Goal: Information Seeking & Learning: Learn about a topic

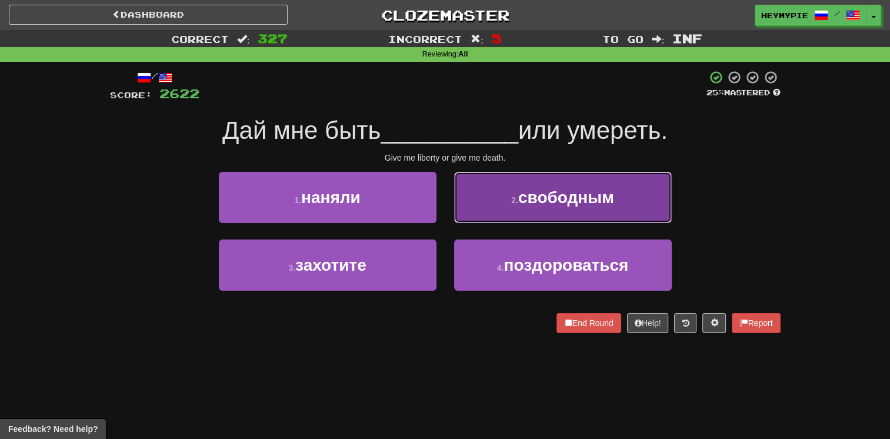
click at [527, 192] on span "свободным" at bounding box center [566, 197] width 96 height 18
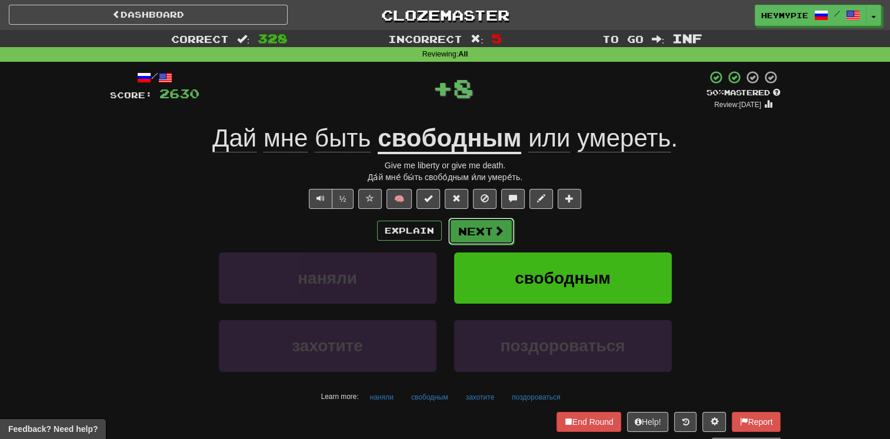
click at [482, 233] on button "Next" at bounding box center [481, 231] width 66 height 27
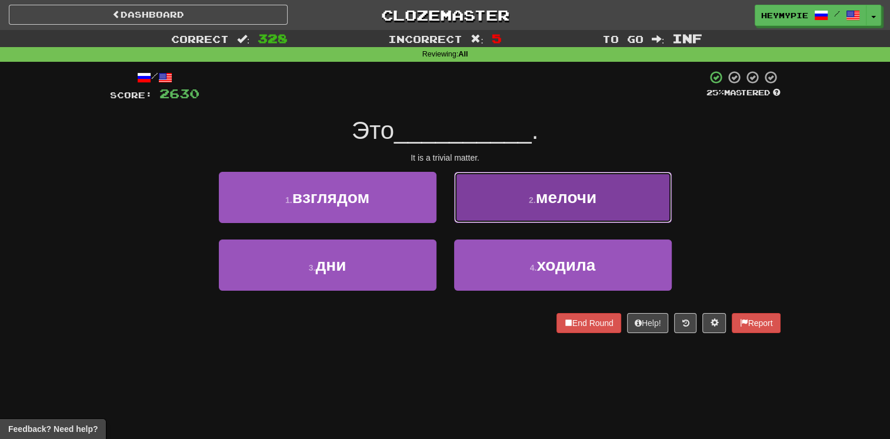
click at [492, 215] on button "2 . мелочи" at bounding box center [563, 197] width 218 height 51
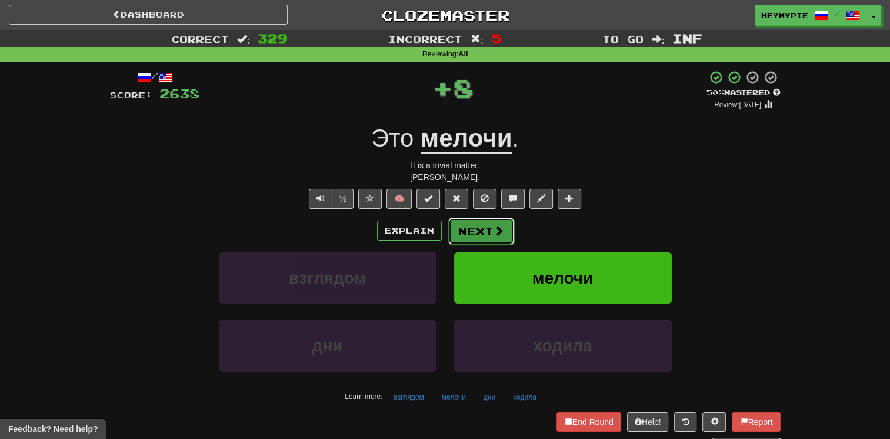
click at [476, 232] on button "Next" at bounding box center [481, 231] width 66 height 27
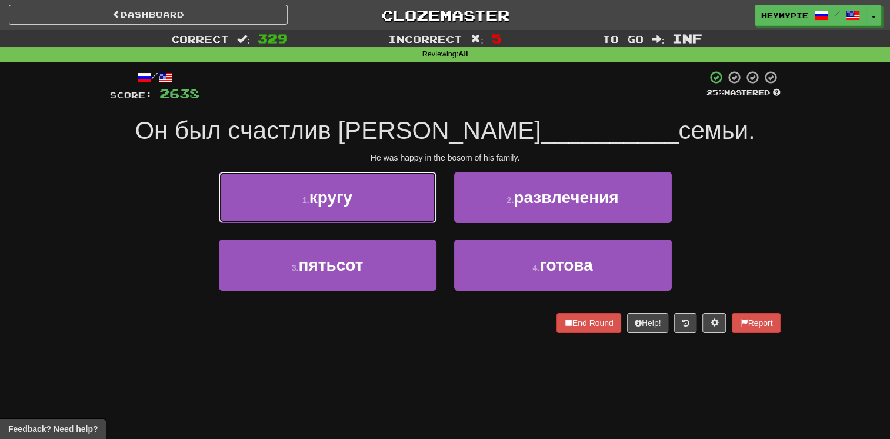
click at [413, 215] on button "1 . кругу" at bounding box center [328, 197] width 218 height 51
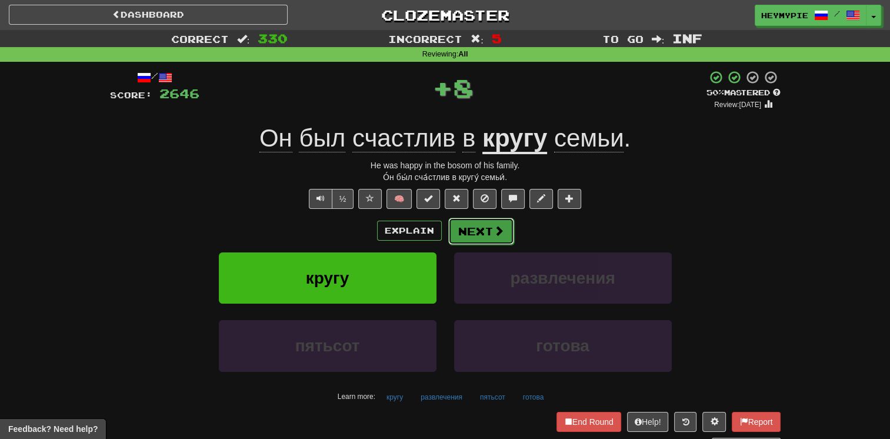
click at [482, 228] on button "Next" at bounding box center [481, 231] width 66 height 27
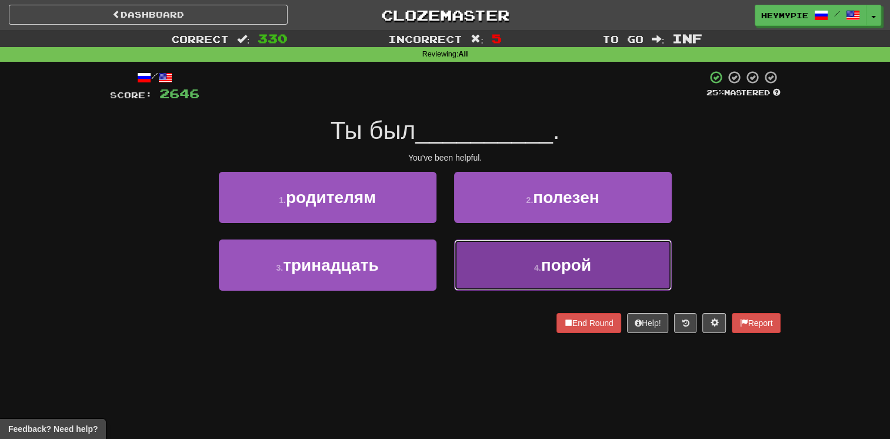
click at [463, 252] on button "4 . порой" at bounding box center [563, 264] width 218 height 51
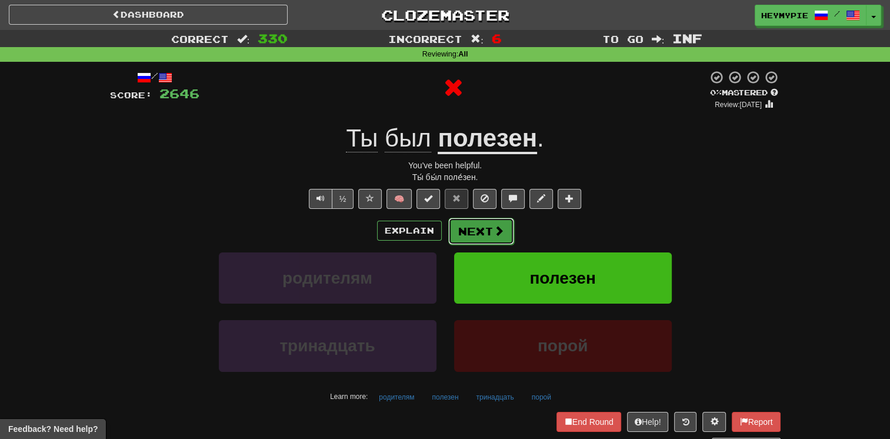
click at [458, 234] on button "Next" at bounding box center [481, 231] width 66 height 27
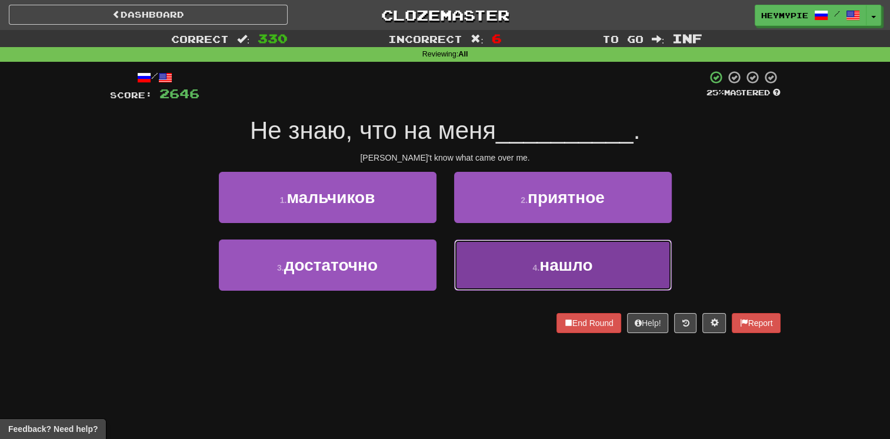
click at [507, 266] on button "4 . нашло" at bounding box center [563, 264] width 218 height 51
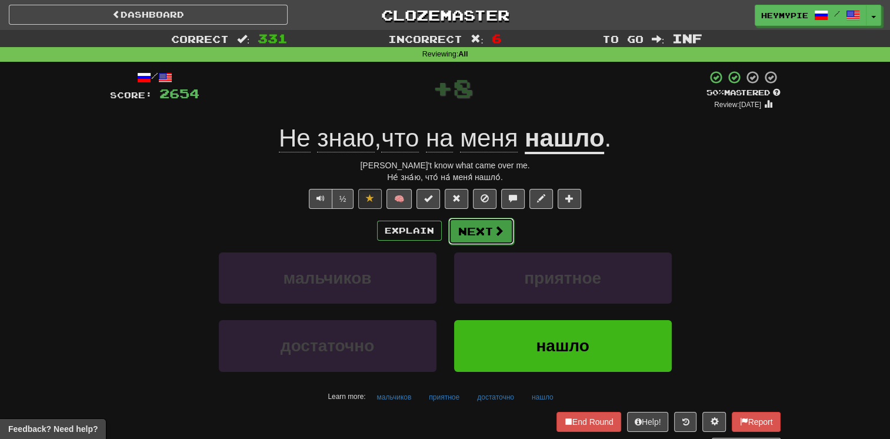
click at [478, 238] on button "Next" at bounding box center [481, 231] width 66 height 27
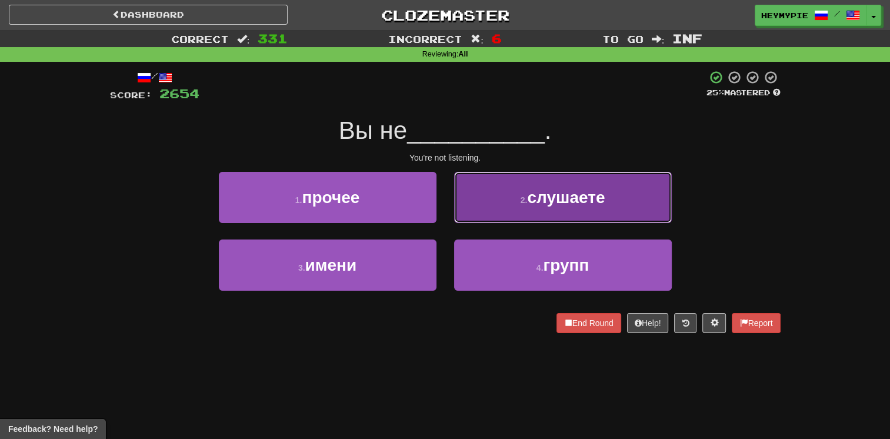
click at [484, 213] on button "2 . слушаете" at bounding box center [563, 197] width 218 height 51
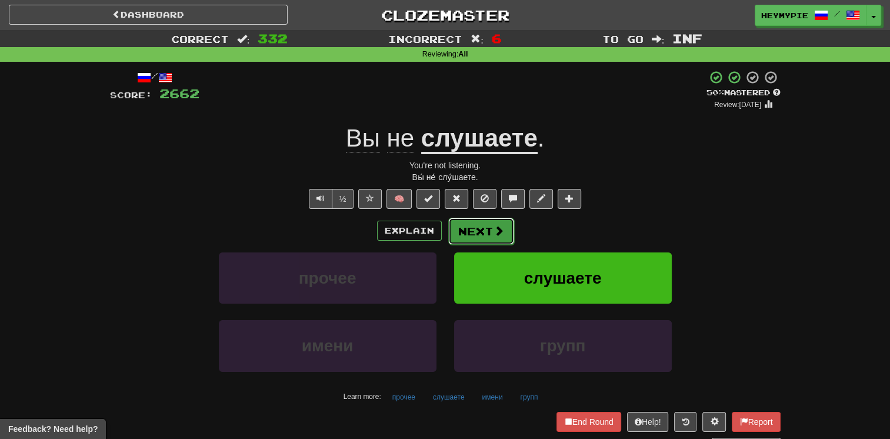
click at [465, 241] on button "Next" at bounding box center [481, 231] width 66 height 27
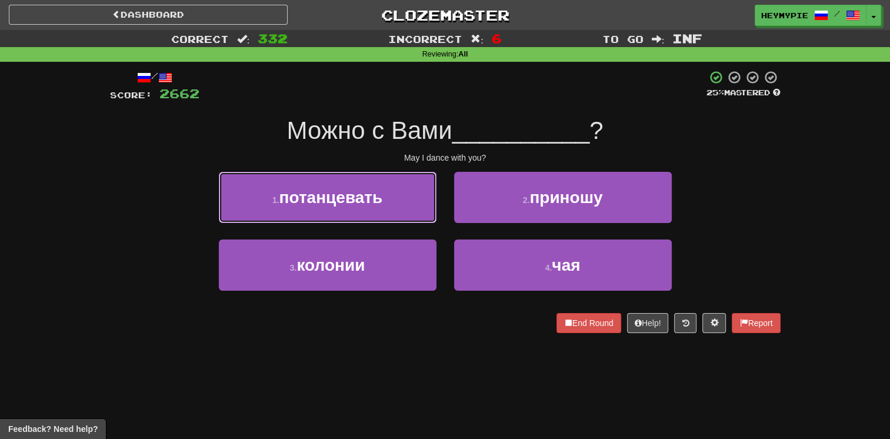
click at [343, 186] on button "1 . потанцевать" at bounding box center [328, 197] width 218 height 51
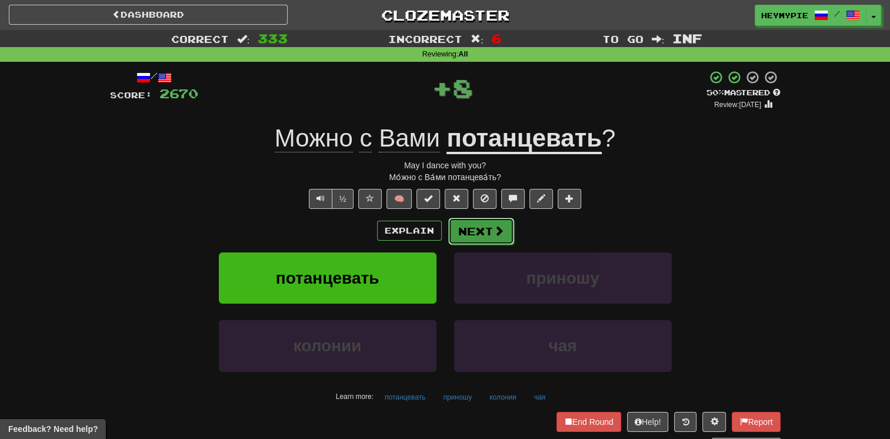
click at [473, 227] on button "Next" at bounding box center [481, 231] width 66 height 27
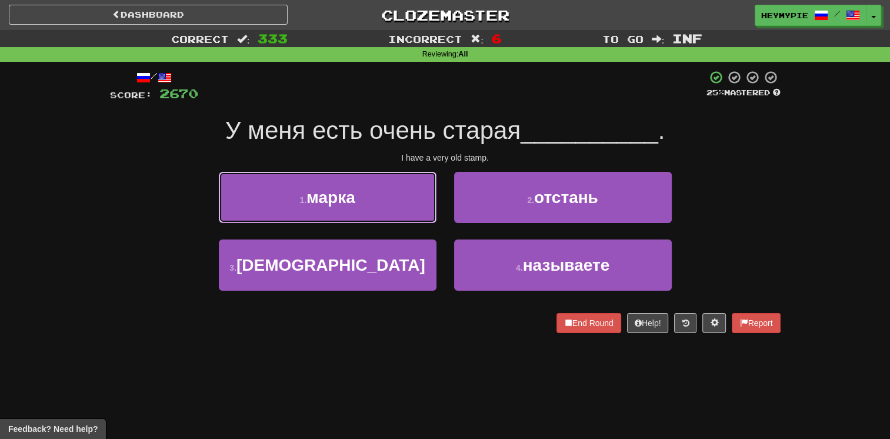
click at [353, 196] on span "марка" at bounding box center [330, 197] width 49 height 18
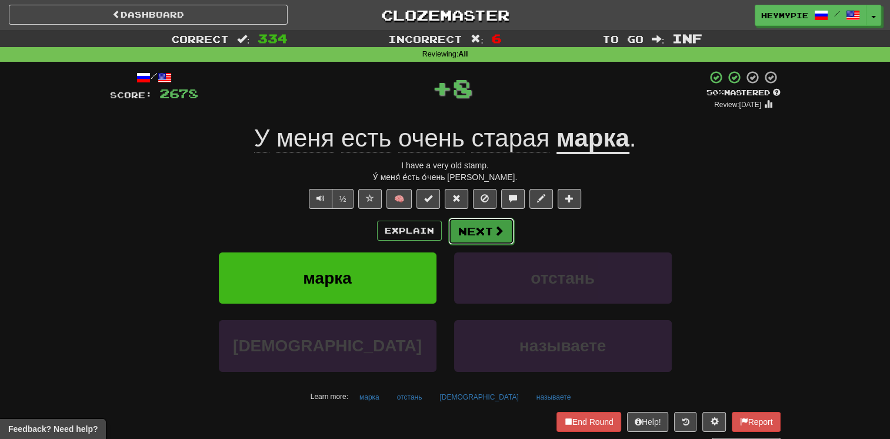
click at [470, 228] on button "Next" at bounding box center [481, 231] width 66 height 27
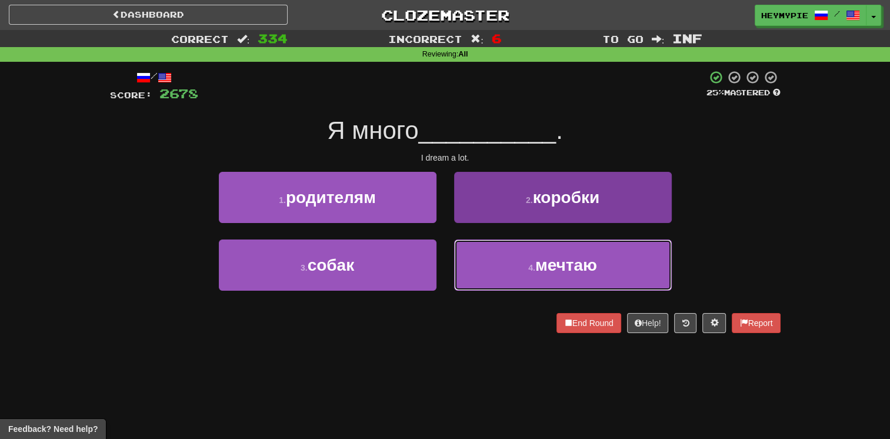
click at [470, 259] on button "4 . мечтаю" at bounding box center [563, 264] width 218 height 51
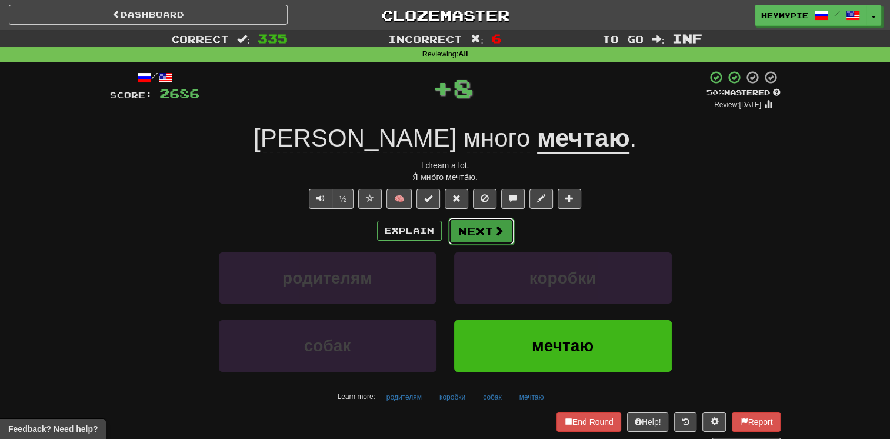
click at [473, 229] on button "Next" at bounding box center [481, 231] width 66 height 27
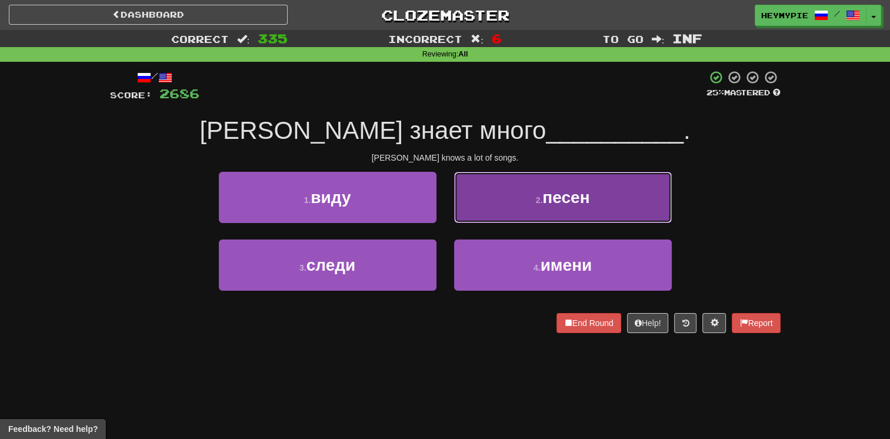
click at [500, 212] on button "2 . песен" at bounding box center [563, 197] width 218 height 51
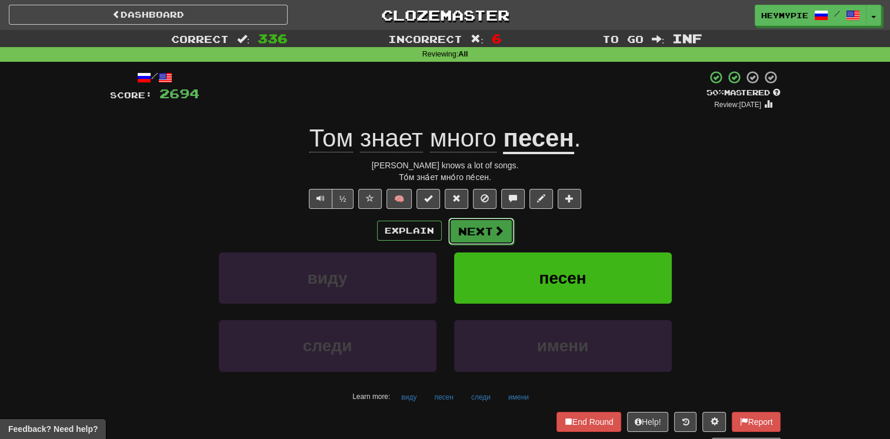
click at [469, 232] on button "Next" at bounding box center [481, 231] width 66 height 27
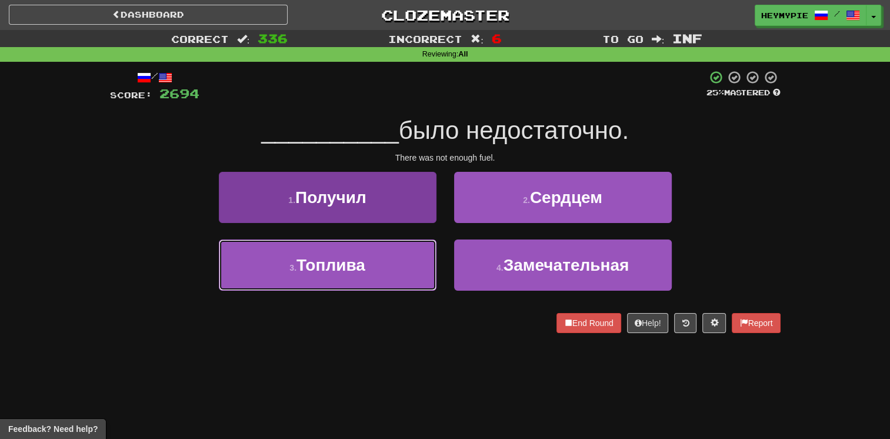
click at [386, 281] on button "3 . Топлива" at bounding box center [328, 264] width 218 height 51
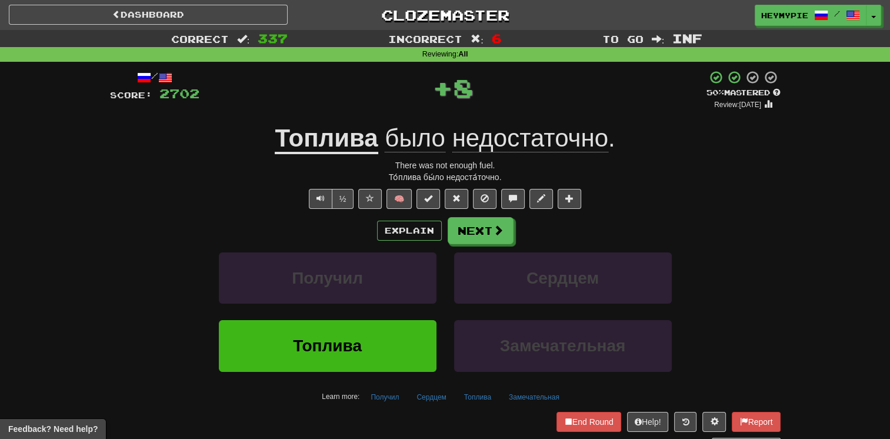
click at [322, 135] on u "Топлива" at bounding box center [326, 139] width 103 height 30
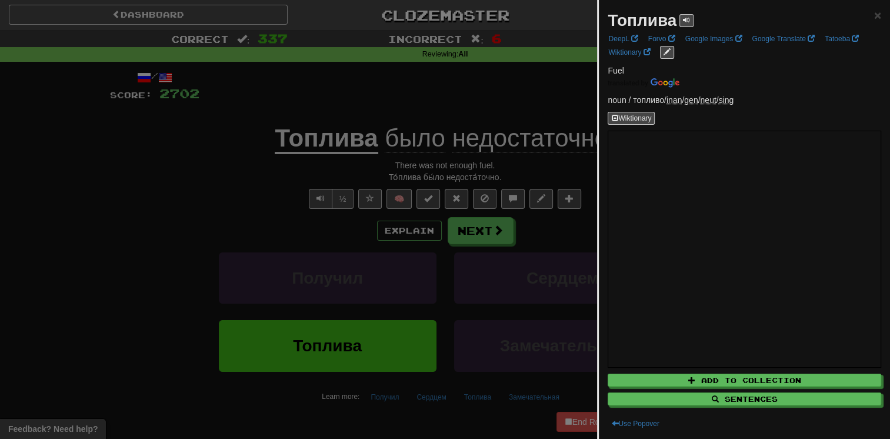
click at [223, 232] on div at bounding box center [445, 219] width 890 height 439
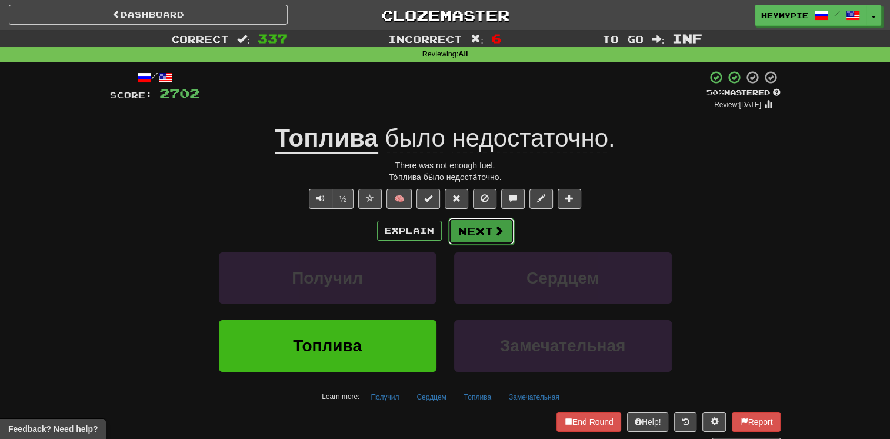
click at [492, 238] on button "Next" at bounding box center [481, 231] width 66 height 27
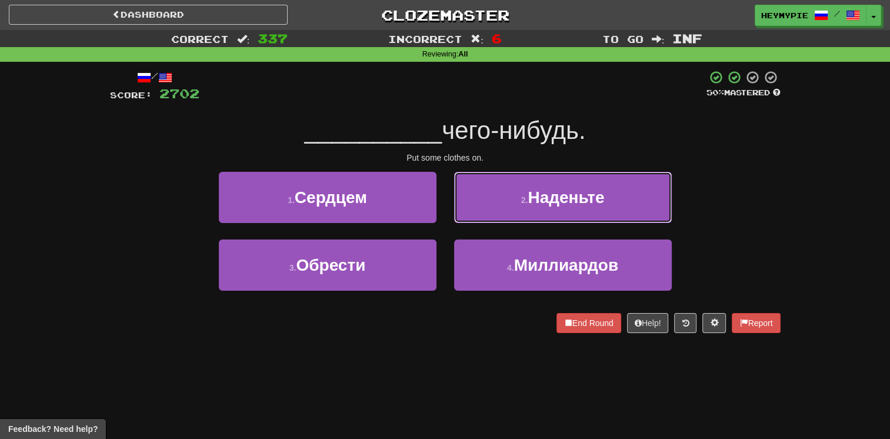
click at [480, 183] on button "2 . Наденьте" at bounding box center [563, 197] width 218 height 51
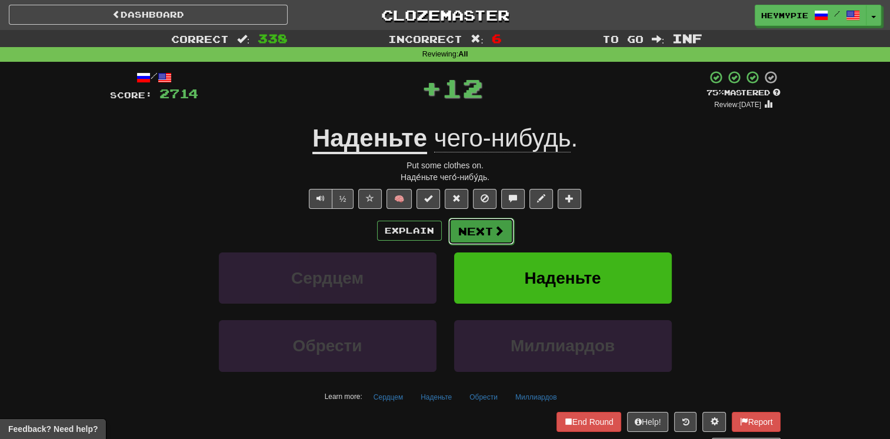
click at [461, 239] on button "Next" at bounding box center [481, 231] width 66 height 27
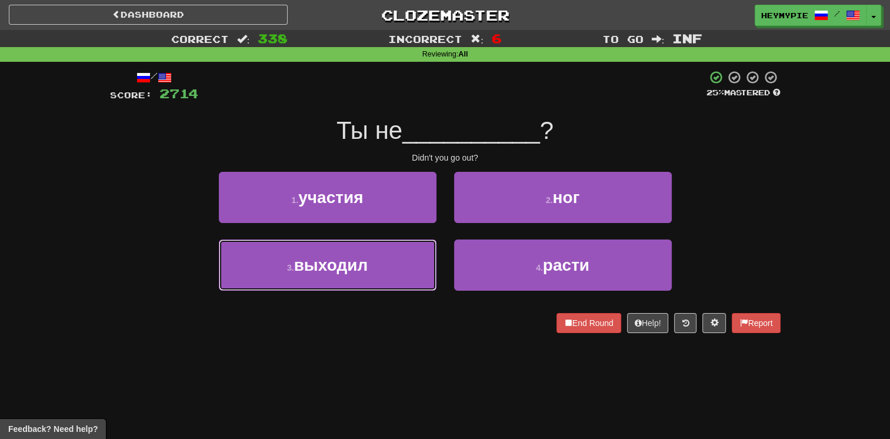
drag, startPoint x: 289, startPoint y: 241, endPoint x: 300, endPoint y: 243, distance: 10.8
click at [291, 243] on button "3 . выходил" at bounding box center [328, 264] width 218 height 51
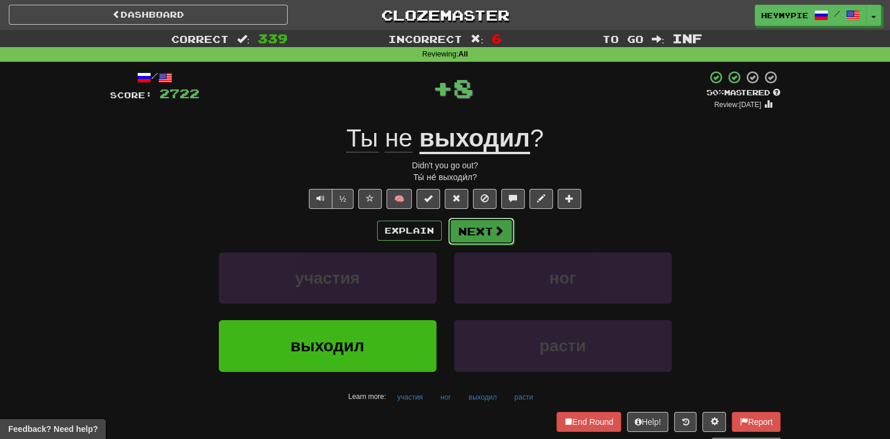
click at [458, 220] on button "Next" at bounding box center [481, 231] width 66 height 27
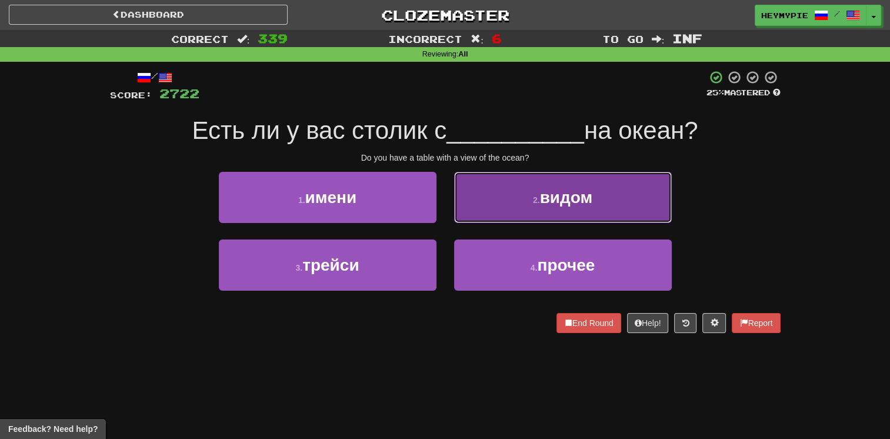
click at [473, 208] on button "2 . видом" at bounding box center [563, 197] width 218 height 51
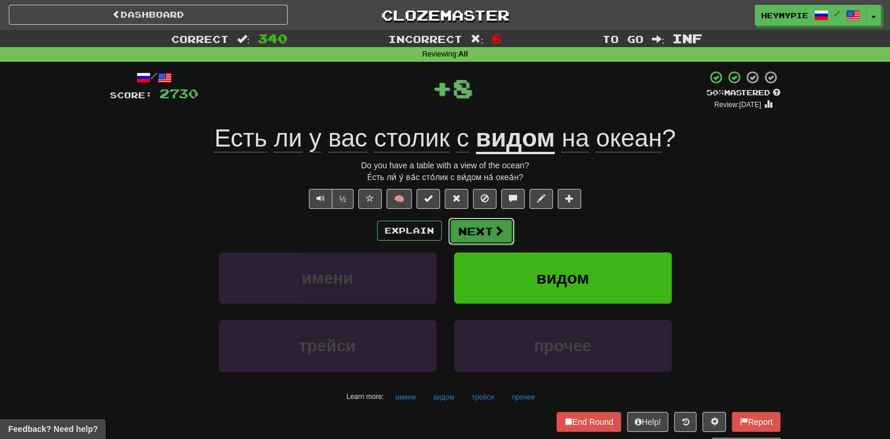
click at [472, 225] on button "Next" at bounding box center [481, 231] width 66 height 27
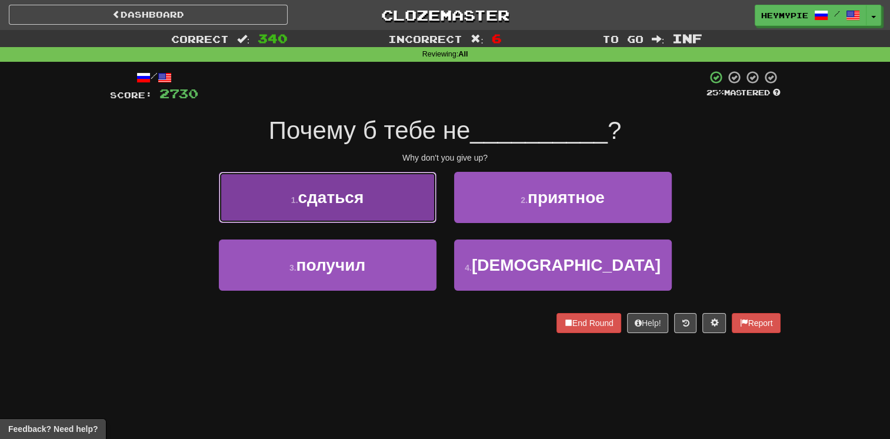
click at [384, 215] on button "1 . сдаться" at bounding box center [328, 197] width 218 height 51
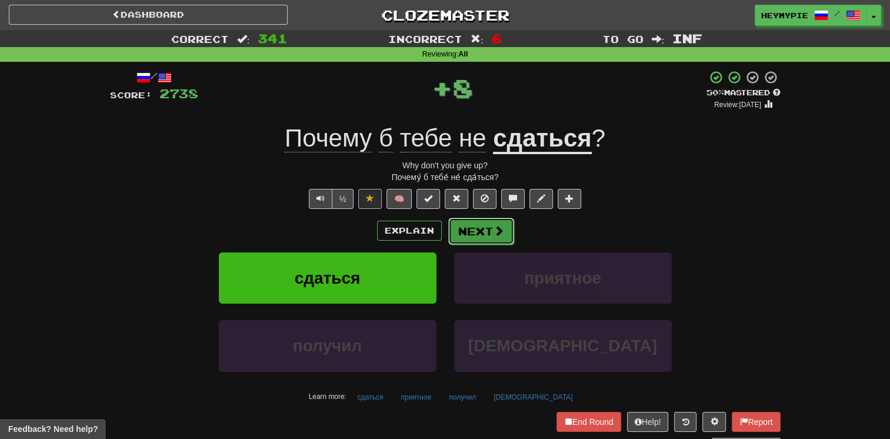
click at [472, 236] on button "Next" at bounding box center [481, 231] width 66 height 27
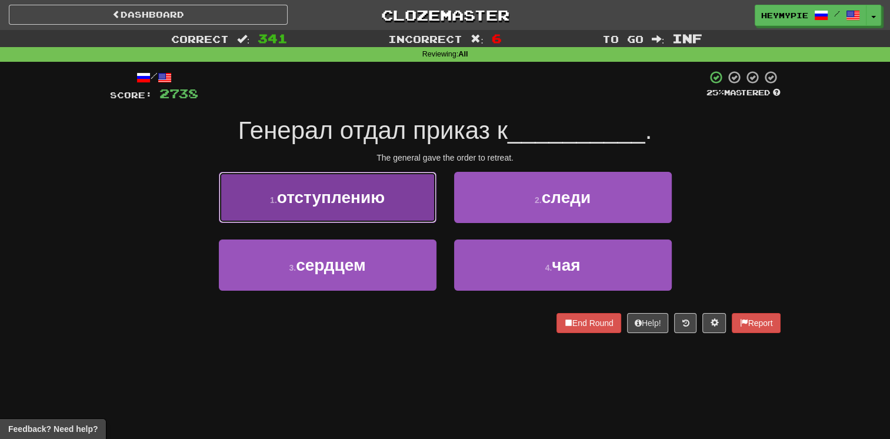
click at [374, 215] on button "1 . отступлению" at bounding box center [328, 197] width 218 height 51
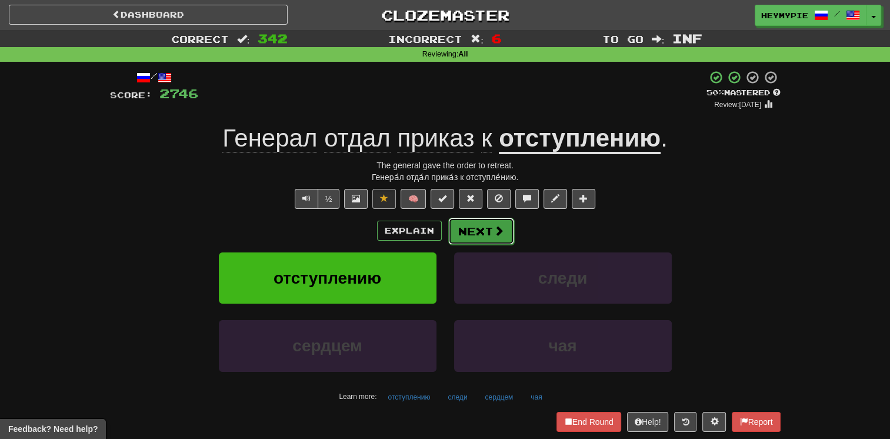
click at [468, 234] on button "Next" at bounding box center [481, 231] width 66 height 27
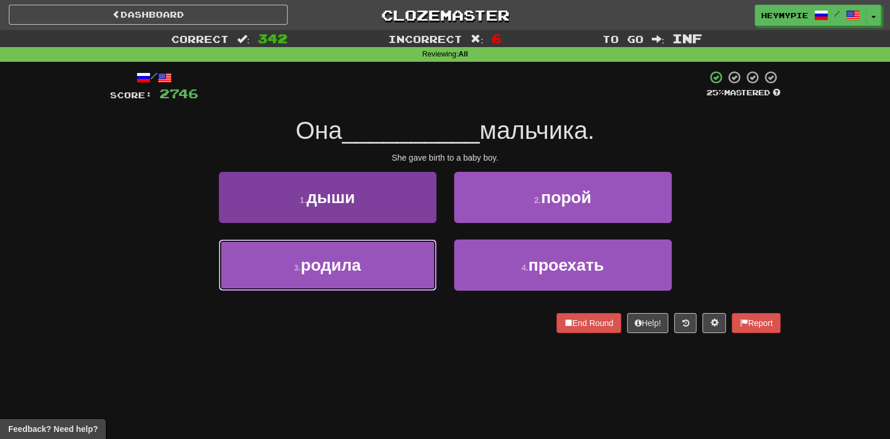
click at [391, 265] on button "3 . родила" at bounding box center [328, 264] width 218 height 51
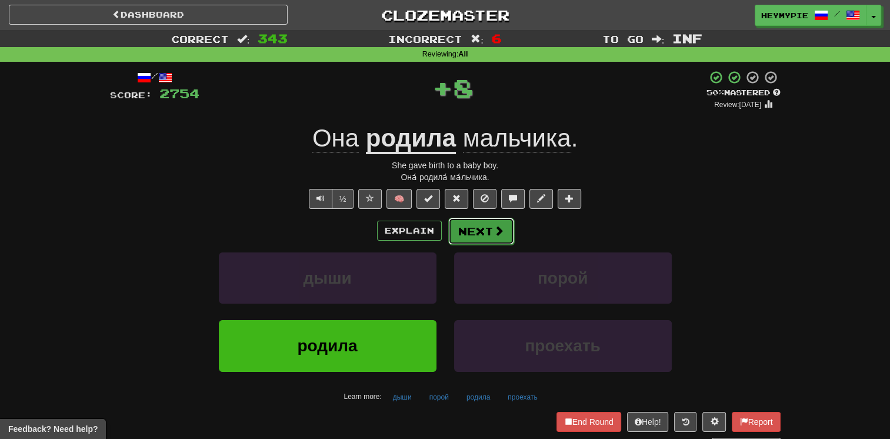
click at [461, 235] on button "Next" at bounding box center [481, 231] width 66 height 27
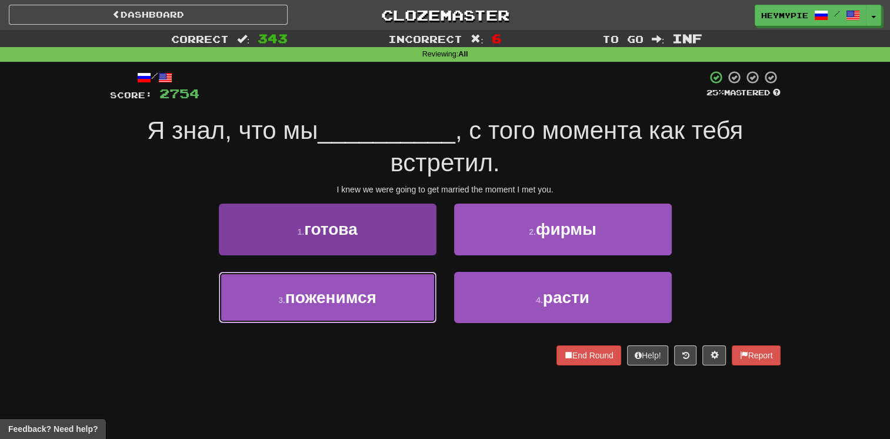
click at [347, 293] on span "поженимся" at bounding box center [330, 297] width 91 height 18
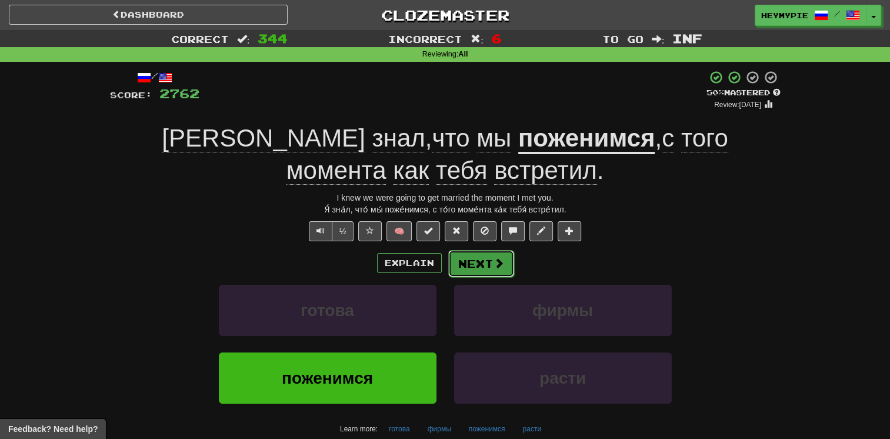
click at [464, 269] on button "Next" at bounding box center [481, 263] width 66 height 27
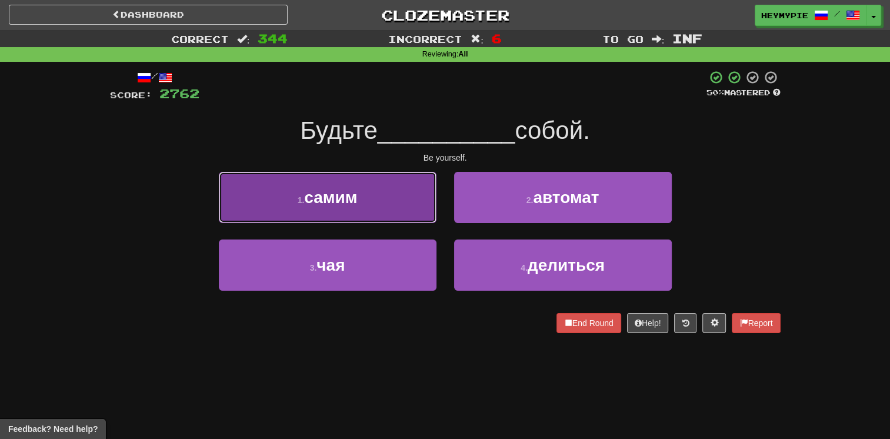
click at [391, 218] on button "1 . самим" at bounding box center [328, 197] width 218 height 51
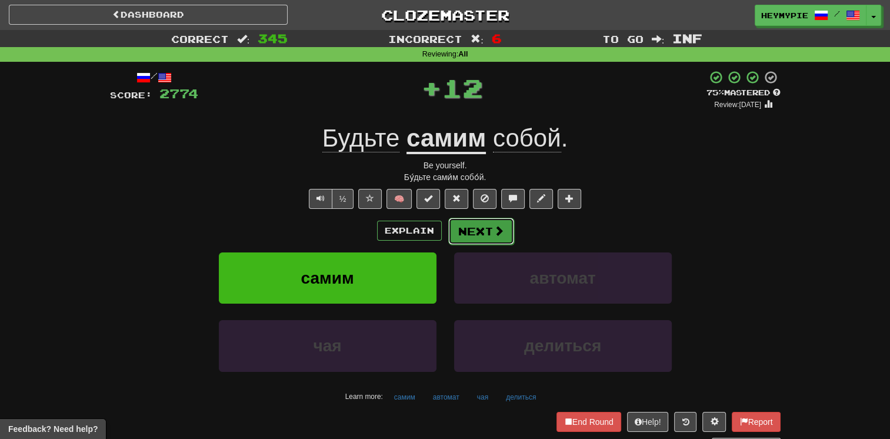
click at [469, 237] on button "Next" at bounding box center [481, 231] width 66 height 27
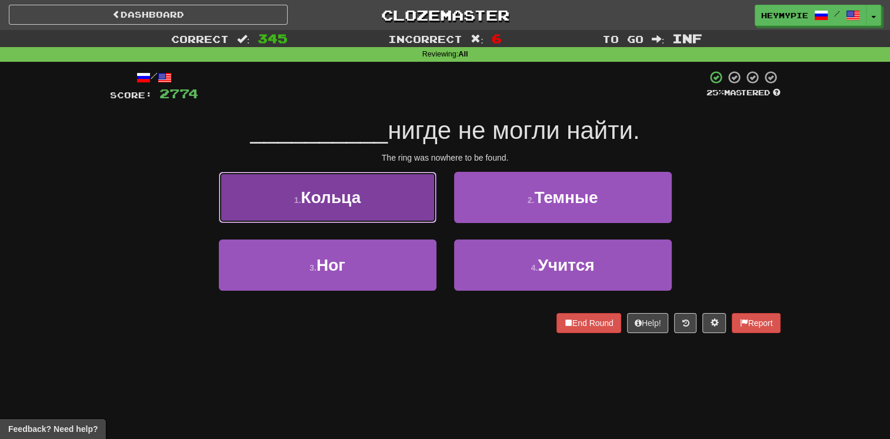
click at [370, 220] on button "1 . Кольца" at bounding box center [328, 197] width 218 height 51
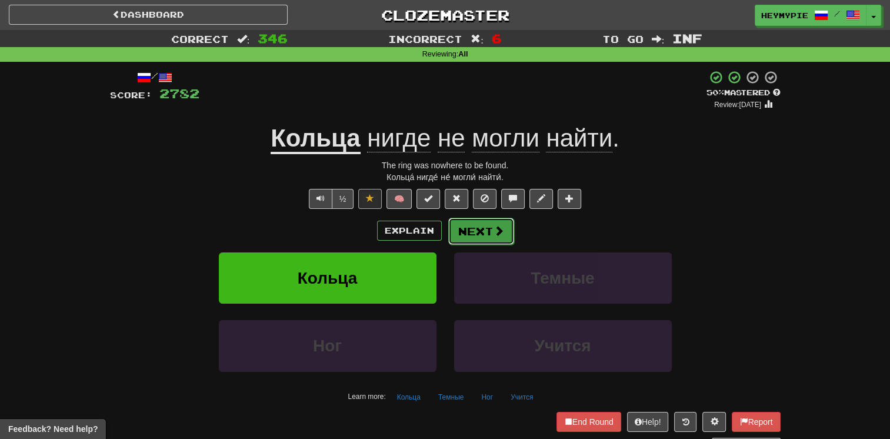
click at [460, 227] on button "Next" at bounding box center [481, 231] width 66 height 27
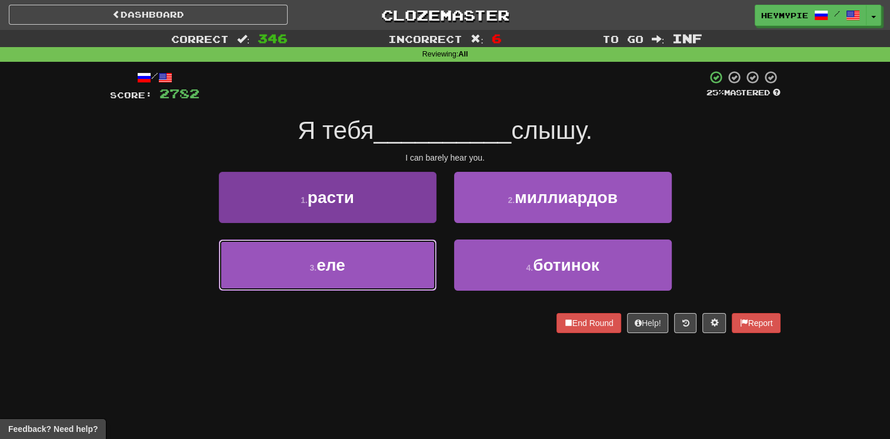
click at [405, 258] on button "3 . еле" at bounding box center [328, 264] width 218 height 51
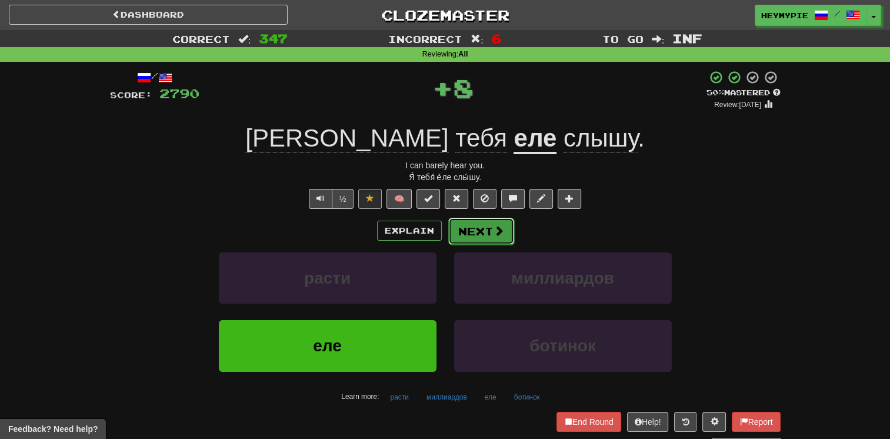
click at [470, 233] on button "Next" at bounding box center [481, 231] width 66 height 27
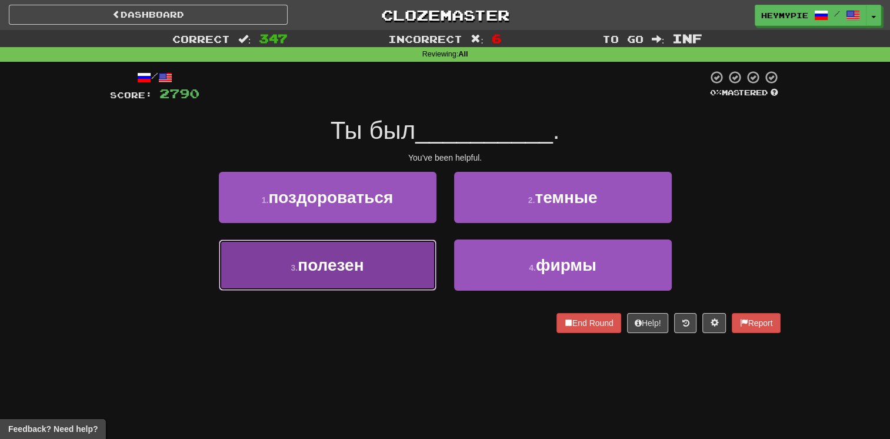
click at [393, 258] on button "3 . полезен" at bounding box center [328, 264] width 218 height 51
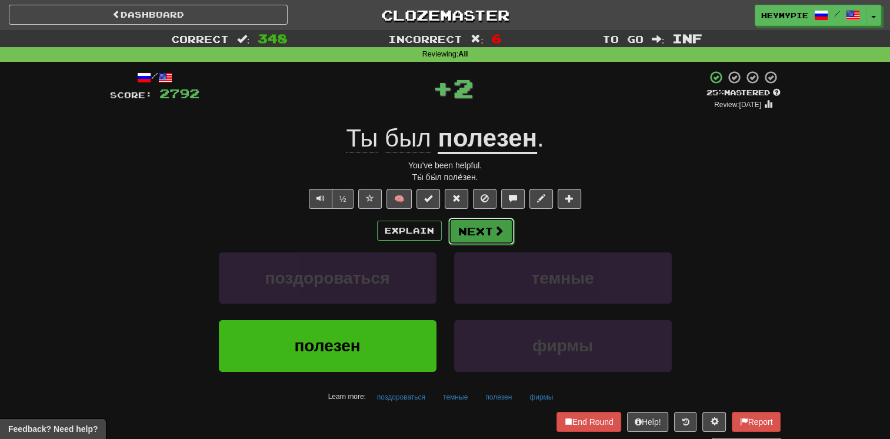
click at [467, 233] on button "Next" at bounding box center [481, 231] width 66 height 27
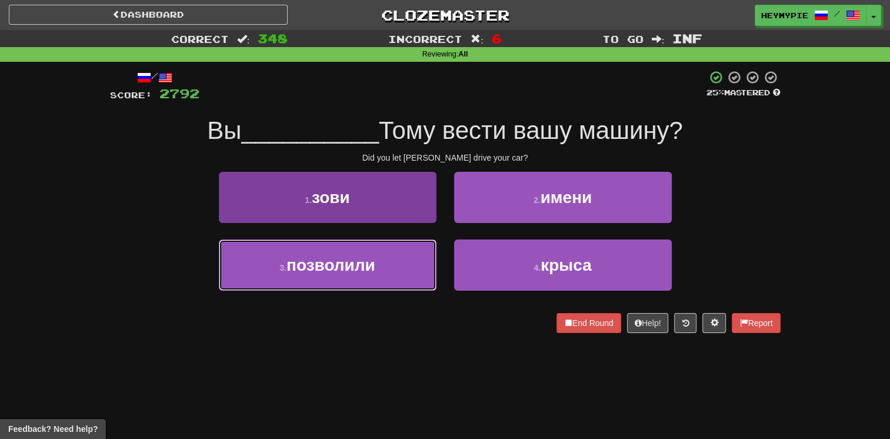
click at [377, 259] on button "3 . позволили" at bounding box center [328, 264] width 218 height 51
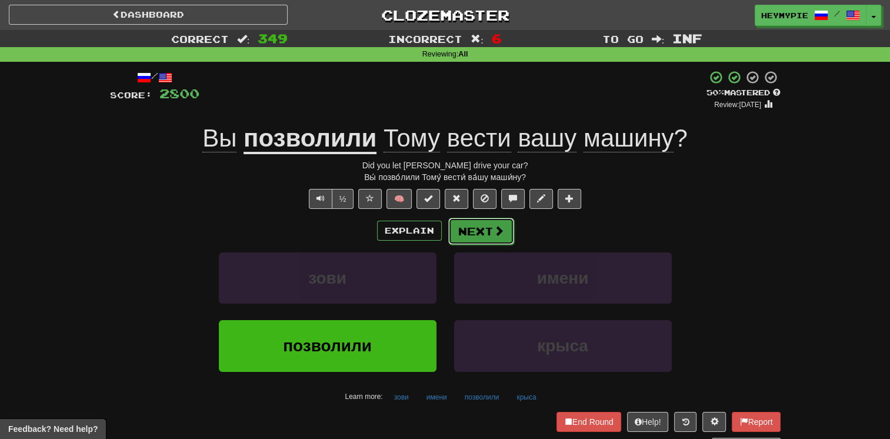
click at [462, 235] on button "Next" at bounding box center [481, 231] width 66 height 27
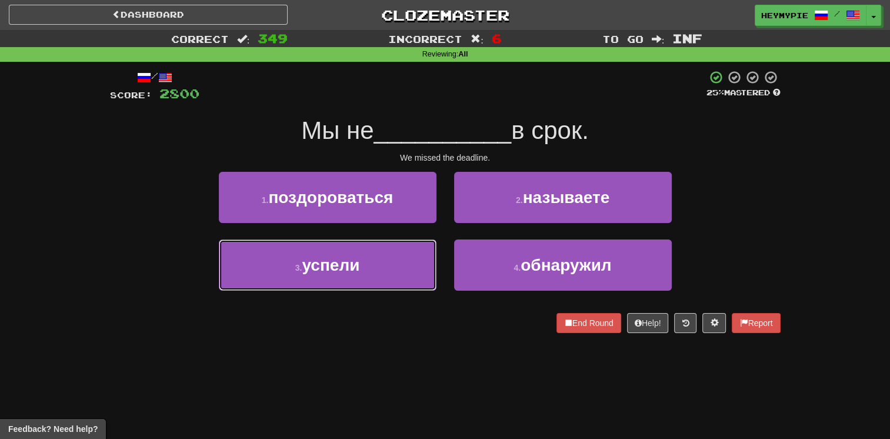
click at [418, 248] on button "3 . успели" at bounding box center [328, 264] width 218 height 51
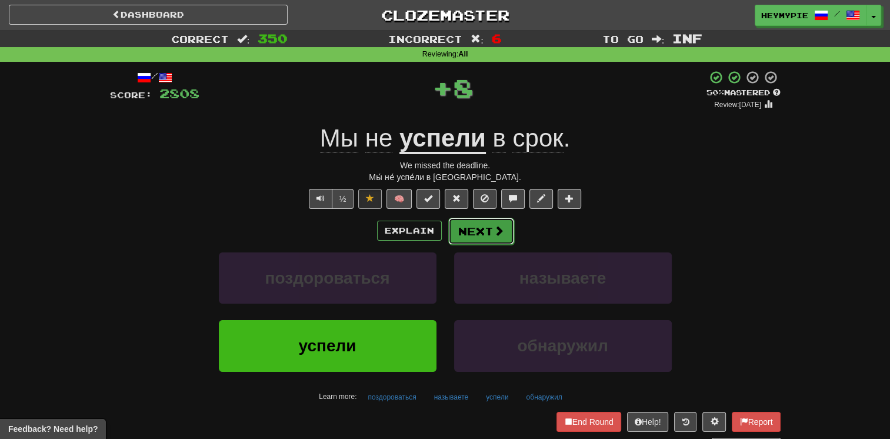
click at [470, 231] on button "Next" at bounding box center [481, 231] width 66 height 27
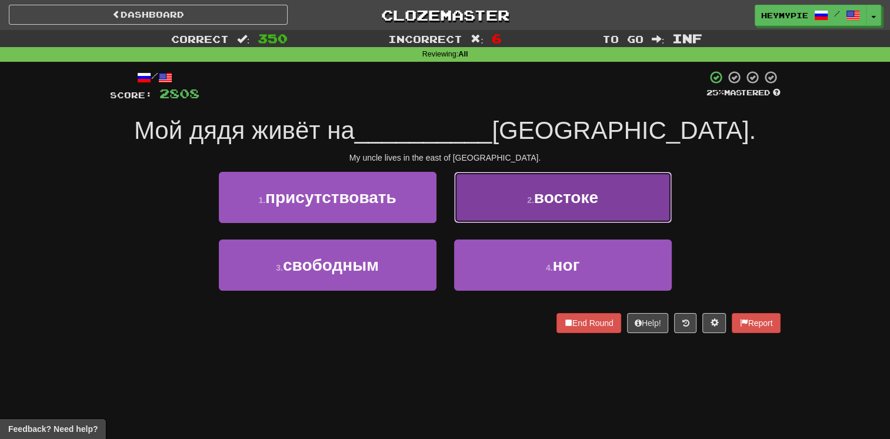
click at [510, 216] on button "2 . востоке" at bounding box center [563, 197] width 218 height 51
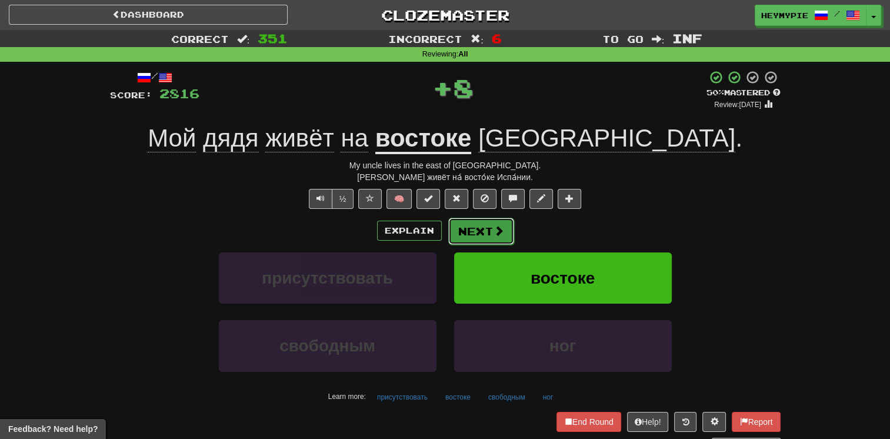
click at [476, 236] on button "Next" at bounding box center [481, 231] width 66 height 27
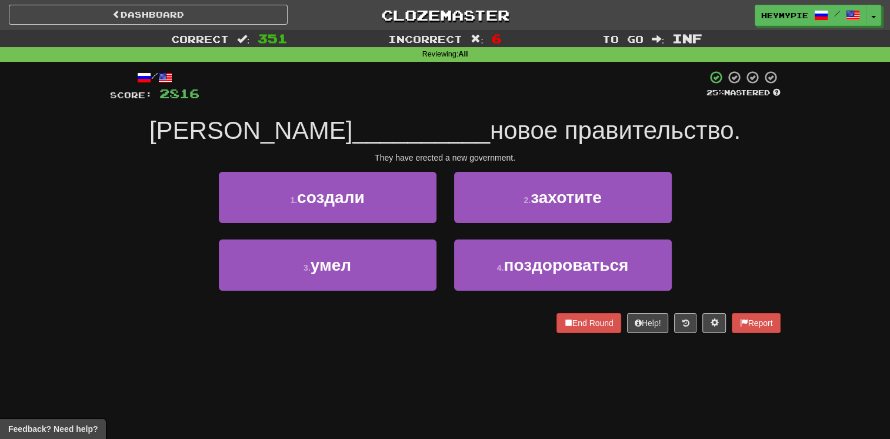
click at [380, 223] on div "1 . создали" at bounding box center [327, 206] width 235 height 68
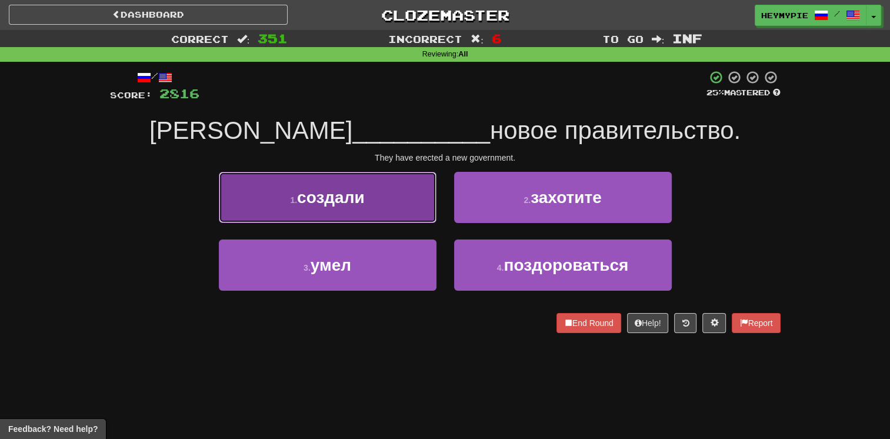
click at [380, 218] on button "1 . создали" at bounding box center [328, 197] width 218 height 51
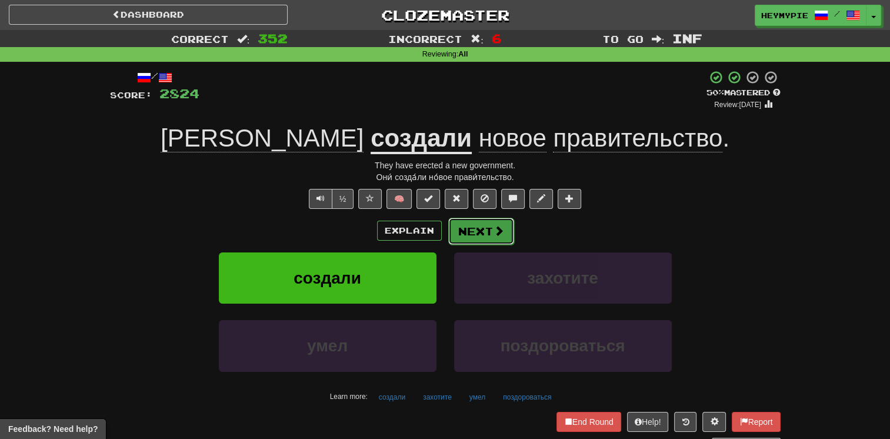
click at [476, 228] on button "Next" at bounding box center [481, 231] width 66 height 27
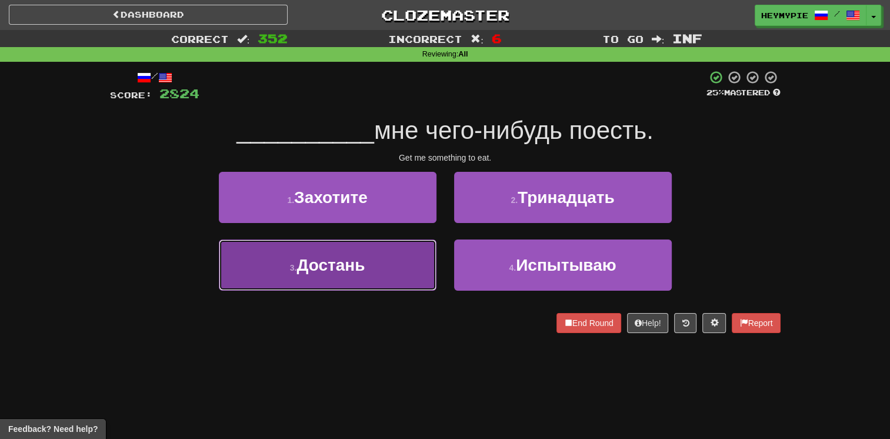
click at [373, 273] on button "3 . Достань" at bounding box center [328, 264] width 218 height 51
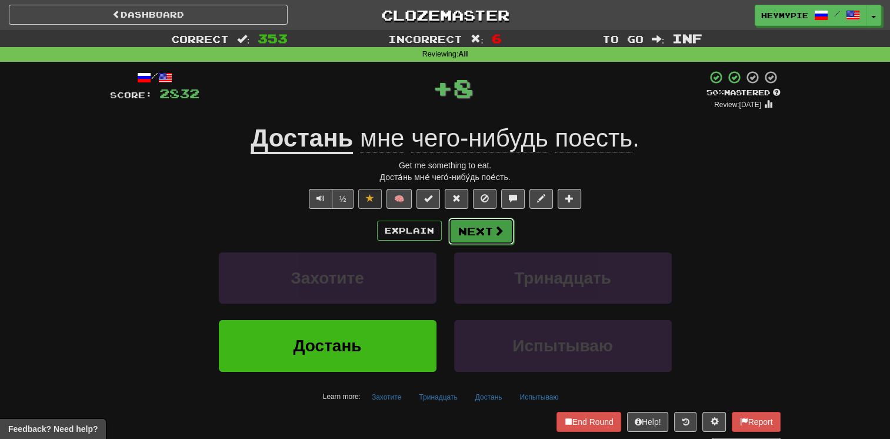
click at [461, 240] on button "Next" at bounding box center [481, 231] width 66 height 27
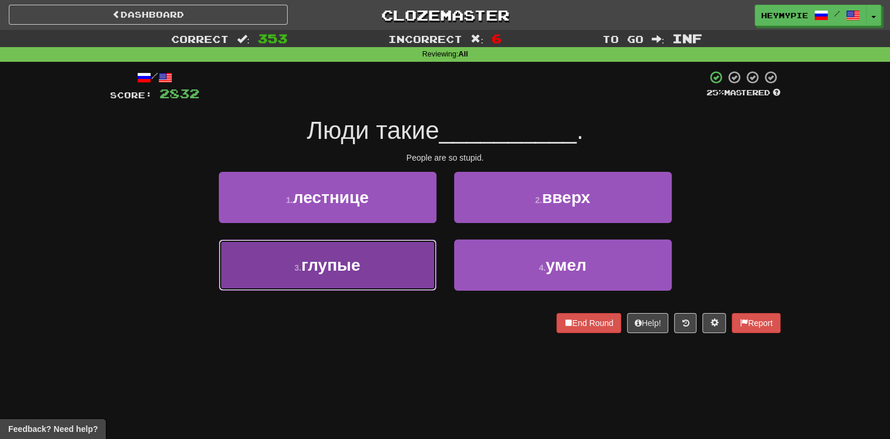
click at [318, 285] on button "3 . глупые" at bounding box center [328, 264] width 218 height 51
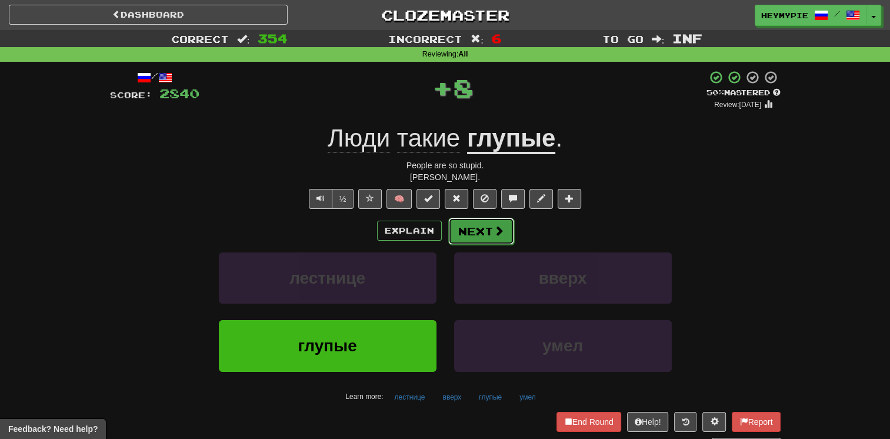
click at [463, 235] on button "Next" at bounding box center [481, 231] width 66 height 27
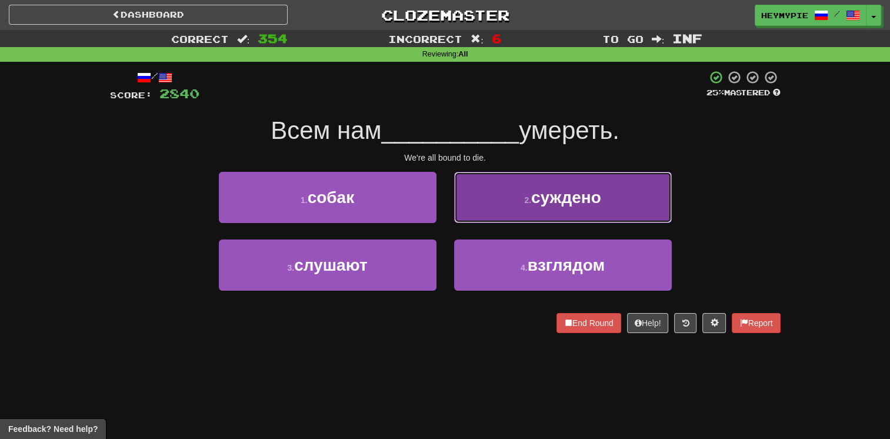
click at [506, 209] on button "2 . суждено" at bounding box center [563, 197] width 218 height 51
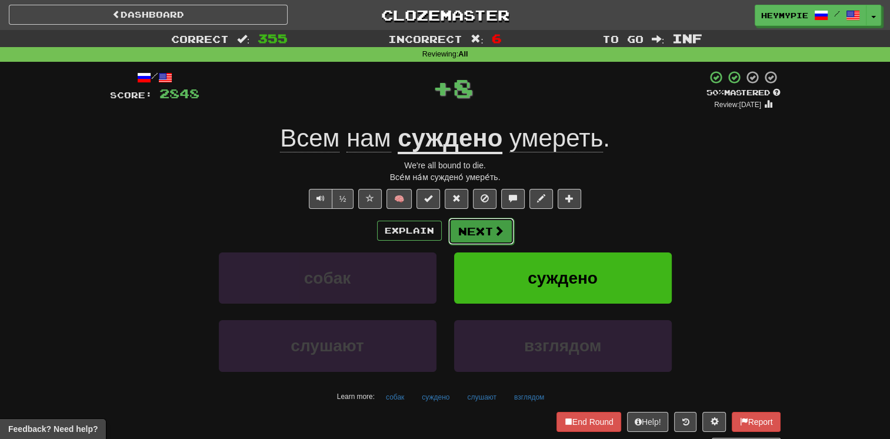
click at [459, 235] on button "Next" at bounding box center [481, 231] width 66 height 27
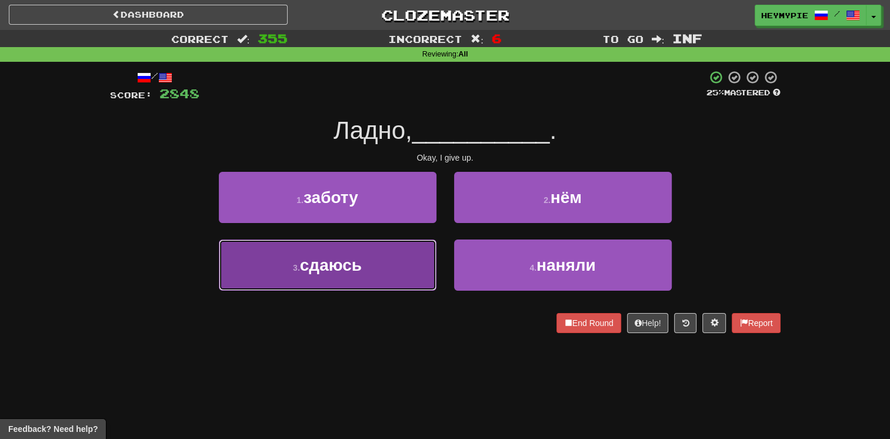
click at [368, 279] on button "3 . сдаюсь" at bounding box center [328, 264] width 218 height 51
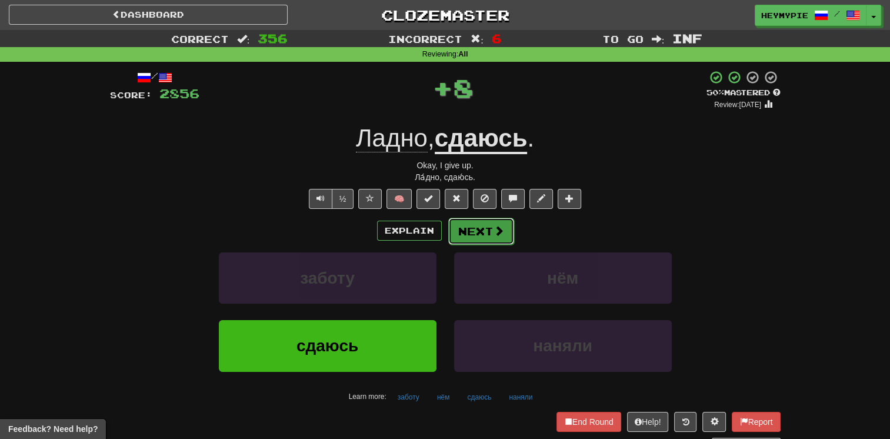
click at [466, 233] on button "Next" at bounding box center [481, 231] width 66 height 27
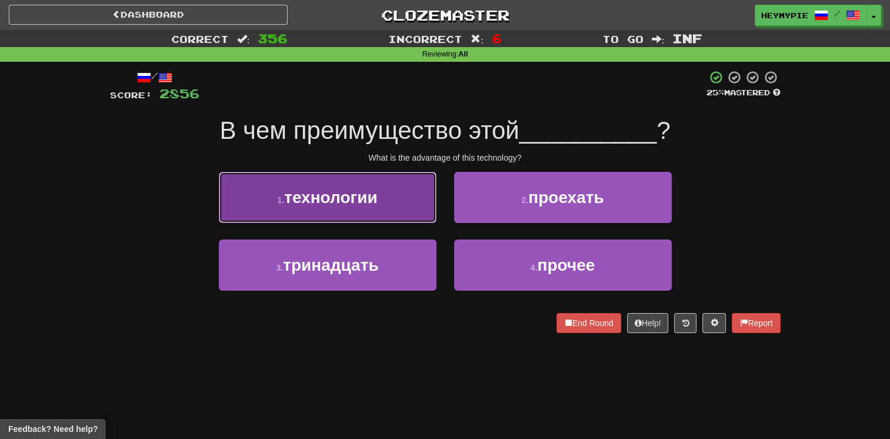
click at [386, 189] on button "1 . технологии" at bounding box center [328, 197] width 218 height 51
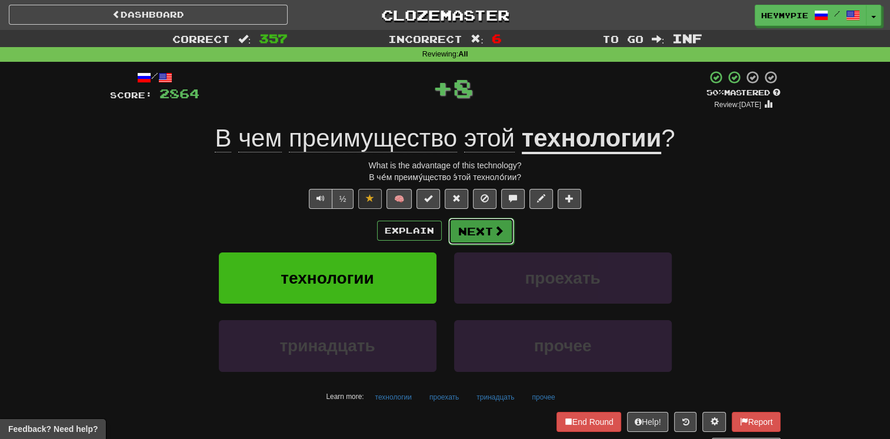
click at [467, 234] on button "Next" at bounding box center [481, 231] width 66 height 27
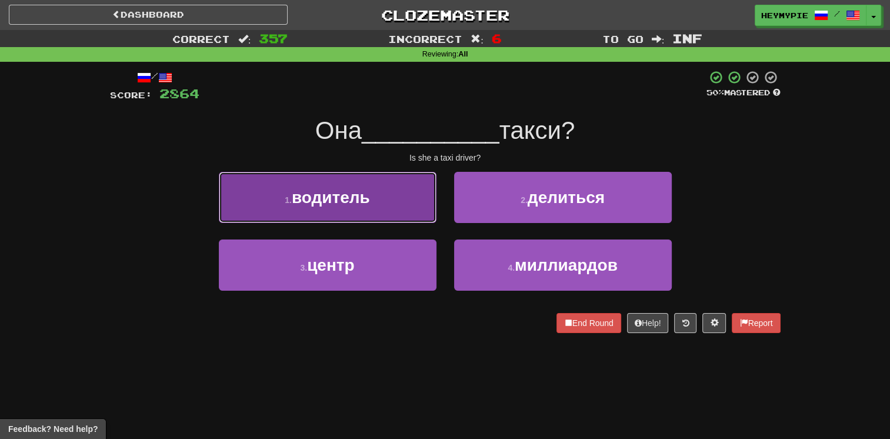
click at [384, 213] on button "1 . водитель" at bounding box center [328, 197] width 218 height 51
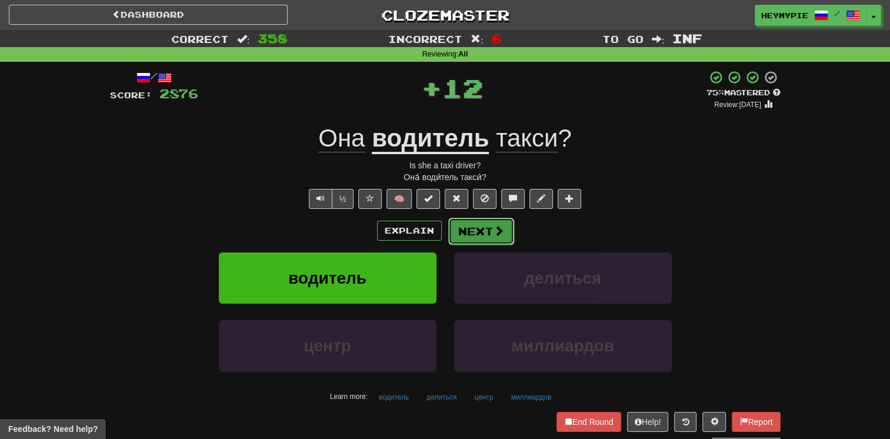
click at [460, 236] on button "Next" at bounding box center [481, 231] width 66 height 27
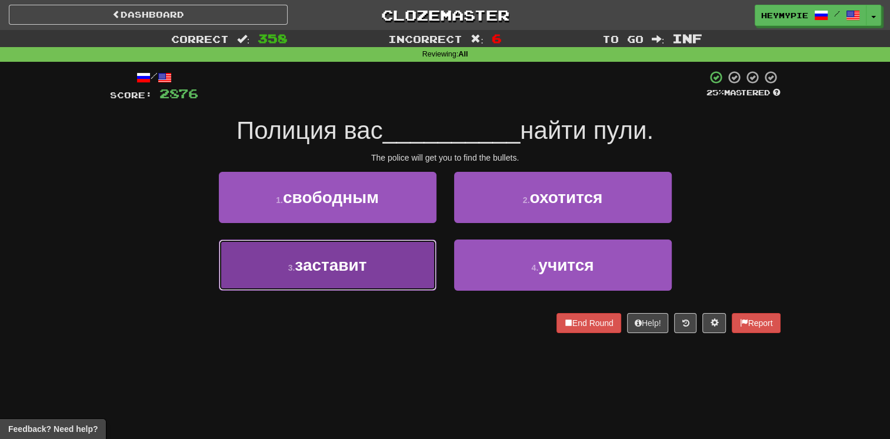
click at [376, 276] on button "3 . заставит" at bounding box center [328, 264] width 218 height 51
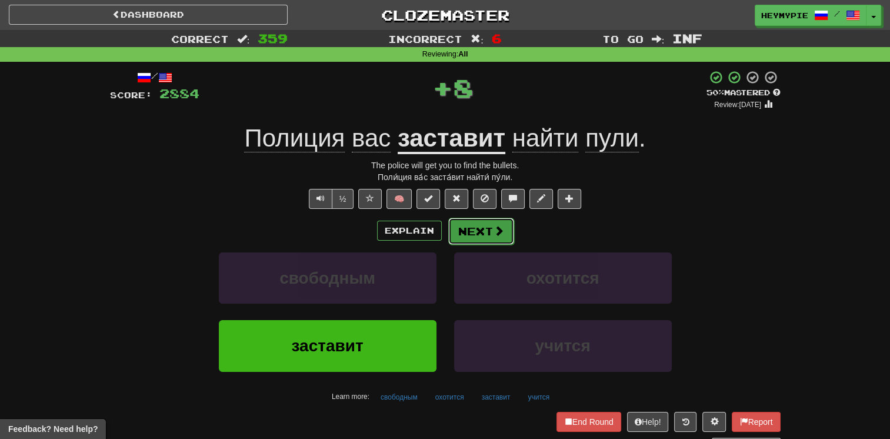
click at [479, 218] on button "Next" at bounding box center [481, 231] width 66 height 27
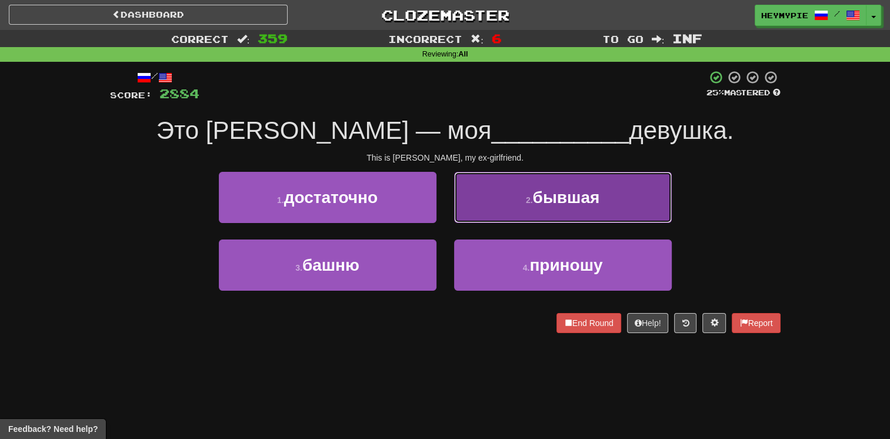
click at [489, 205] on button "2 . бывшая" at bounding box center [563, 197] width 218 height 51
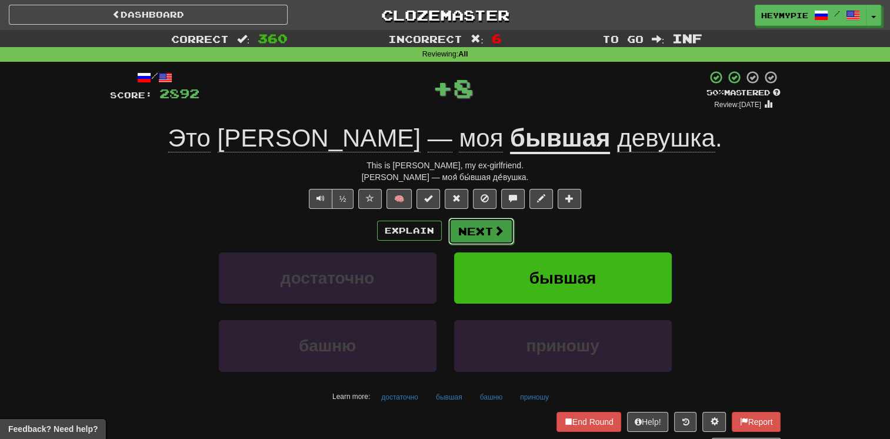
click at [478, 235] on button "Next" at bounding box center [481, 231] width 66 height 27
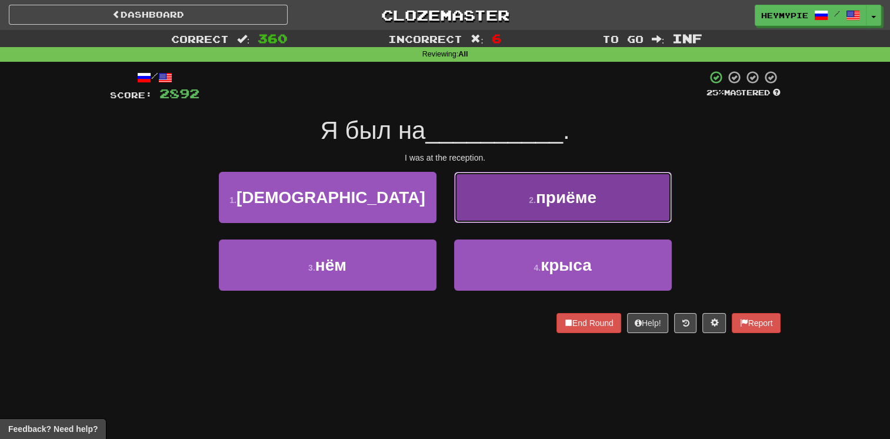
click at [508, 188] on button "2 . приёме" at bounding box center [563, 197] width 218 height 51
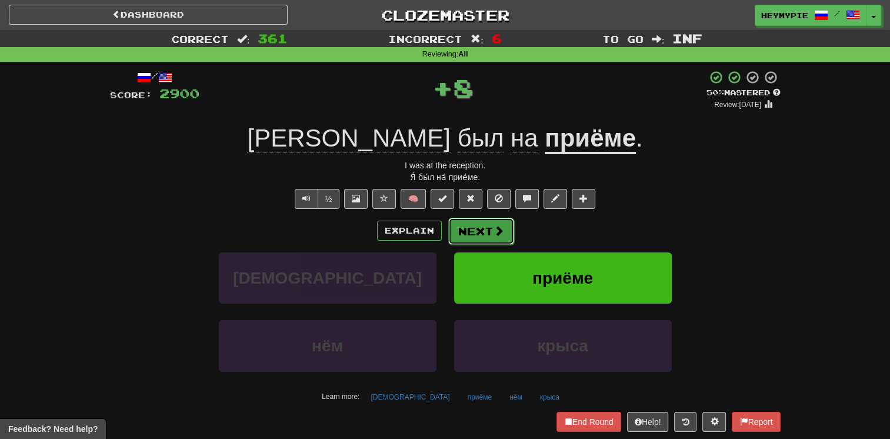
click at [475, 232] on button "Next" at bounding box center [481, 231] width 66 height 27
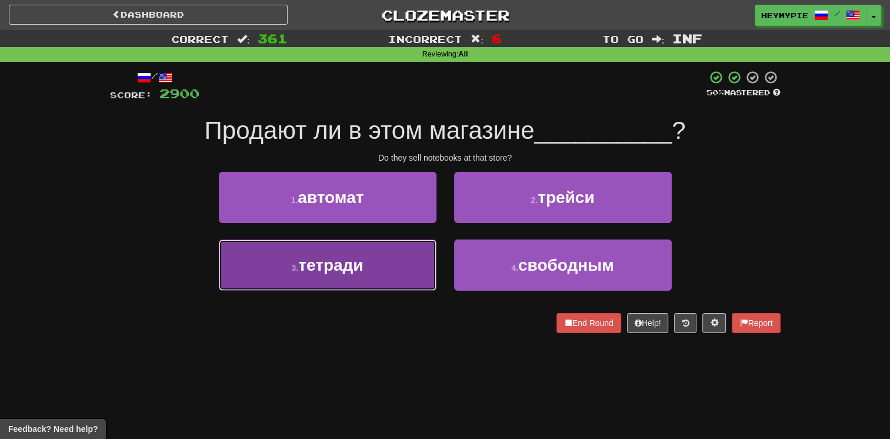
click at [396, 266] on button "3 . тетради" at bounding box center [328, 264] width 218 height 51
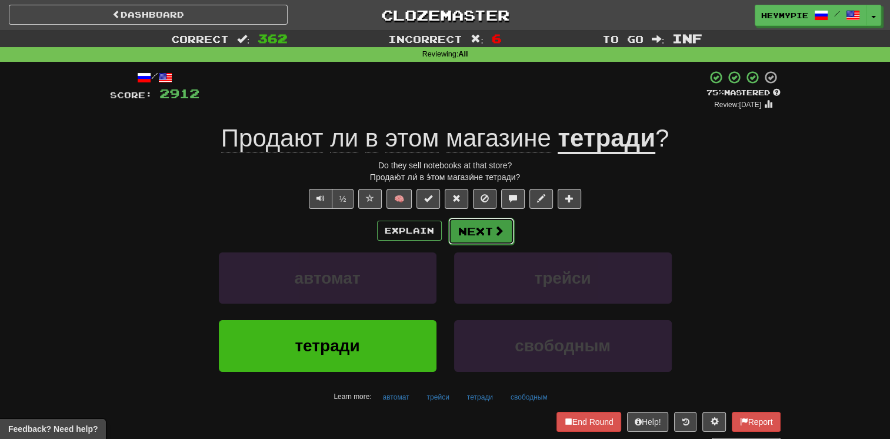
click at [468, 235] on button "Next" at bounding box center [481, 231] width 66 height 27
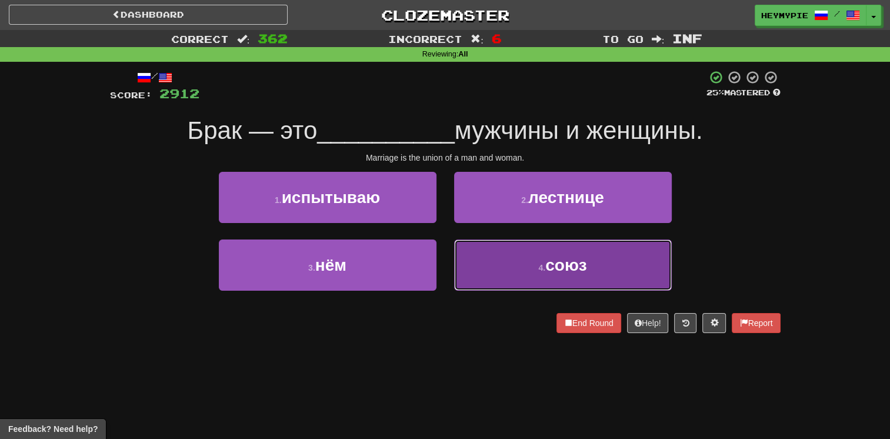
click at [496, 252] on button "4 . союз" at bounding box center [563, 264] width 218 height 51
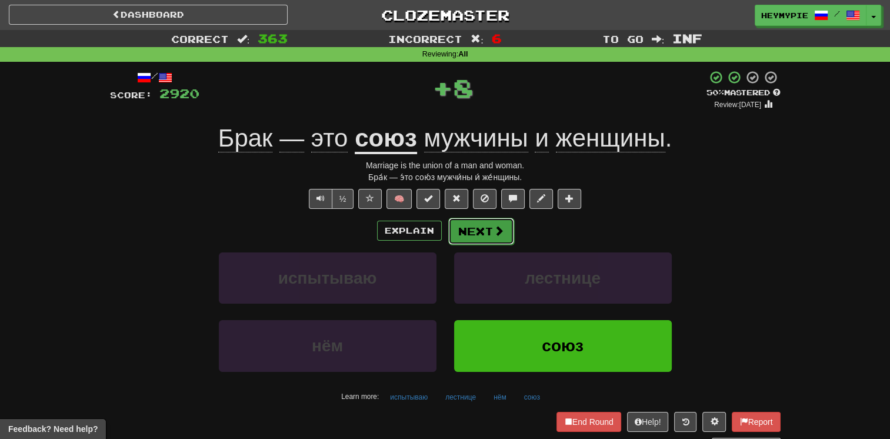
click at [469, 231] on button "Next" at bounding box center [481, 231] width 66 height 27
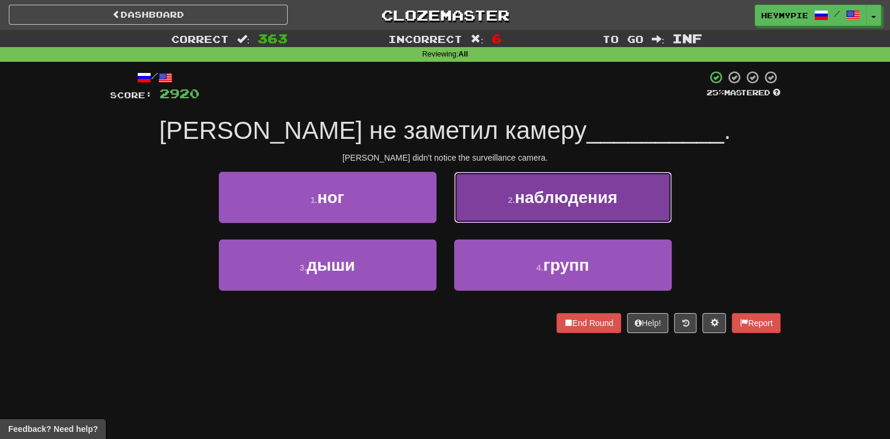
click at [498, 219] on button "2 . наблюдения" at bounding box center [563, 197] width 218 height 51
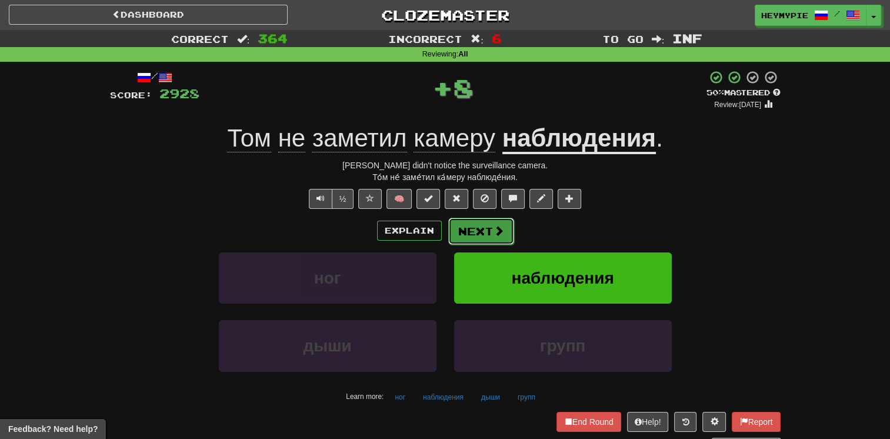
click at [459, 239] on button "Next" at bounding box center [481, 231] width 66 height 27
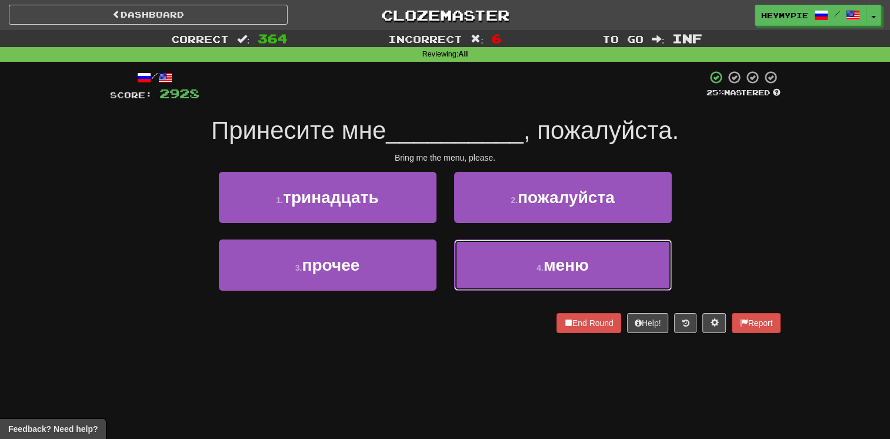
click at [507, 251] on button "4 . меню" at bounding box center [563, 264] width 218 height 51
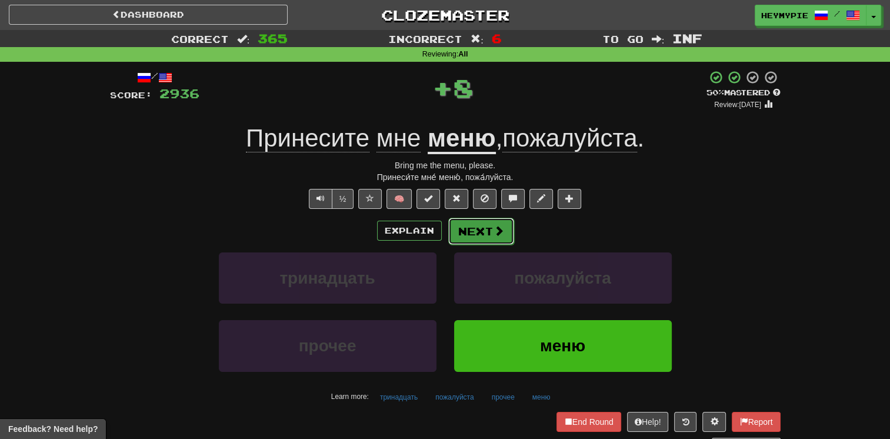
click at [469, 236] on button "Next" at bounding box center [481, 231] width 66 height 27
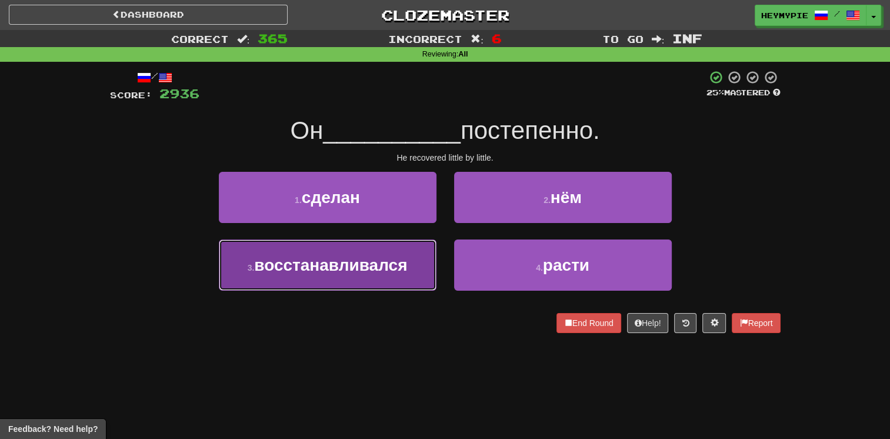
click at [395, 262] on span "восстанавливался" at bounding box center [330, 265] width 153 height 18
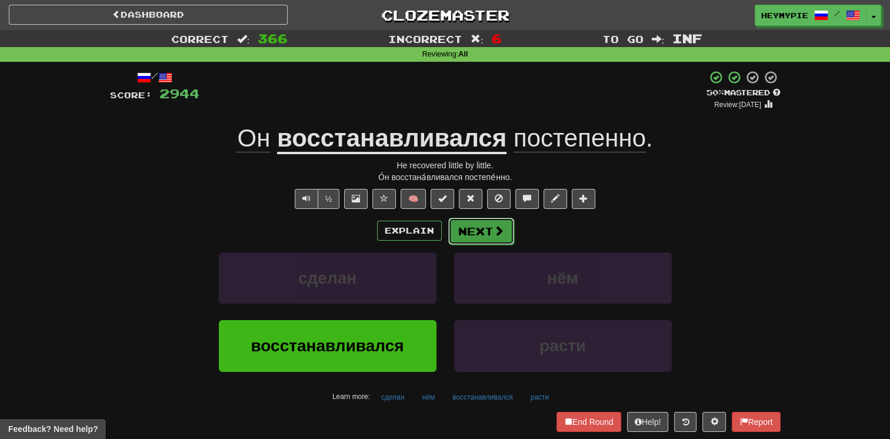
click at [482, 232] on button "Next" at bounding box center [481, 231] width 66 height 27
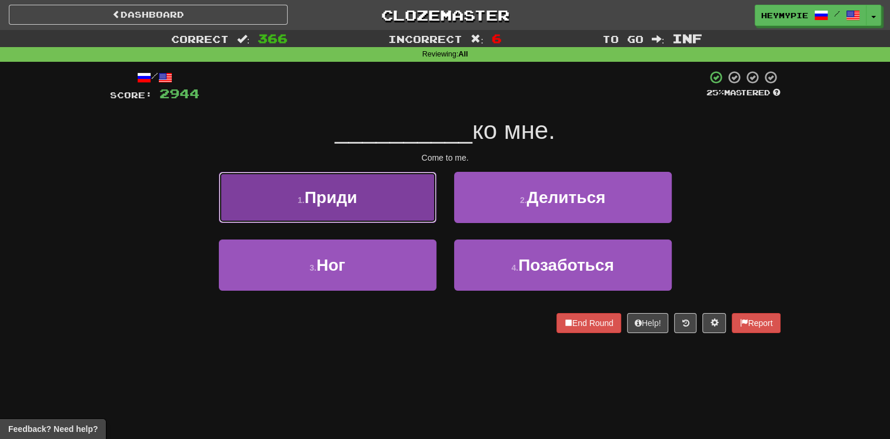
click at [410, 217] on button "1 . Приди" at bounding box center [328, 197] width 218 height 51
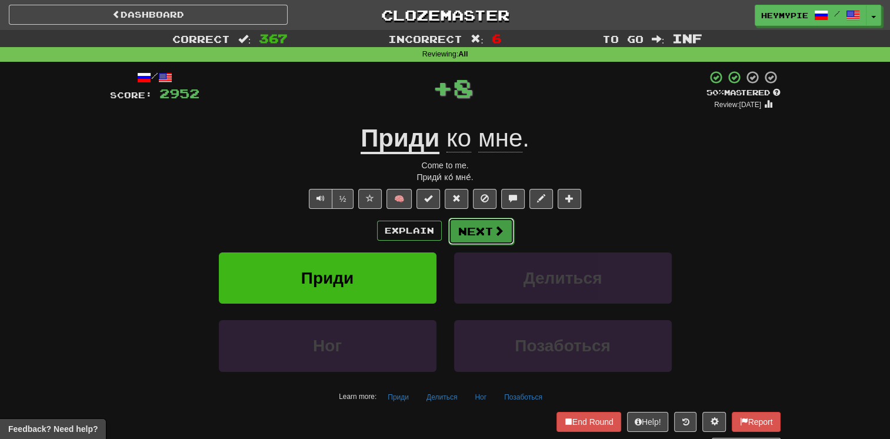
click at [468, 232] on button "Next" at bounding box center [481, 231] width 66 height 27
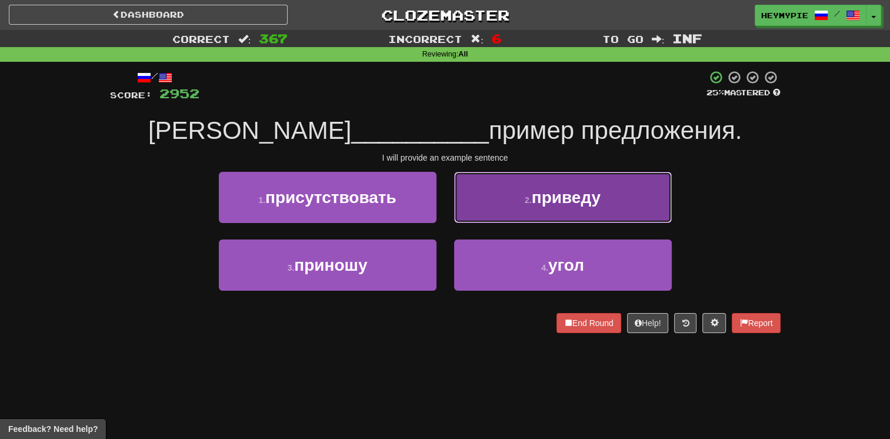
click at [517, 206] on button "2 . приведу" at bounding box center [563, 197] width 218 height 51
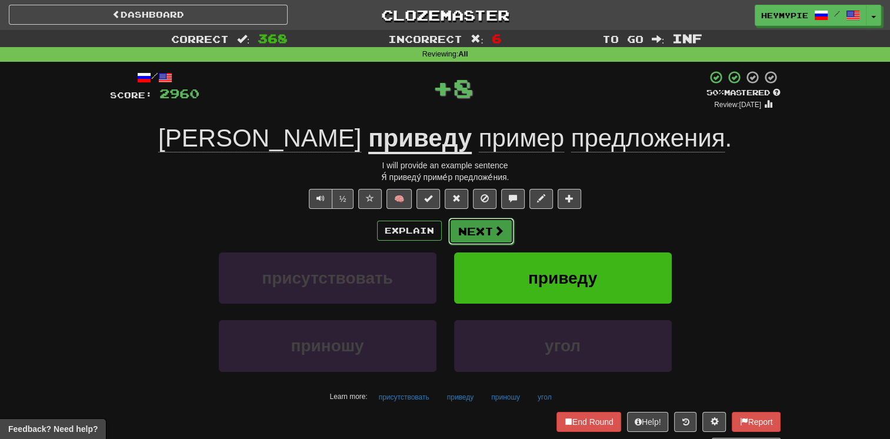
click at [483, 230] on button "Next" at bounding box center [481, 231] width 66 height 27
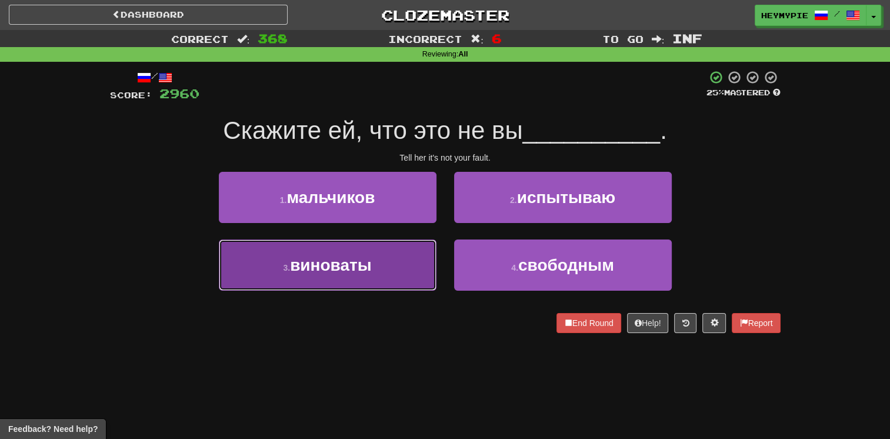
click at [386, 256] on button "3 . виноваты" at bounding box center [328, 264] width 218 height 51
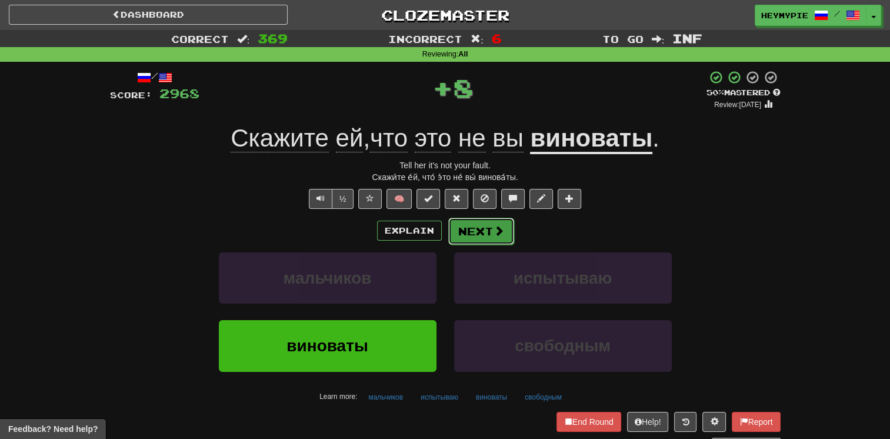
click at [482, 235] on button "Next" at bounding box center [481, 231] width 66 height 27
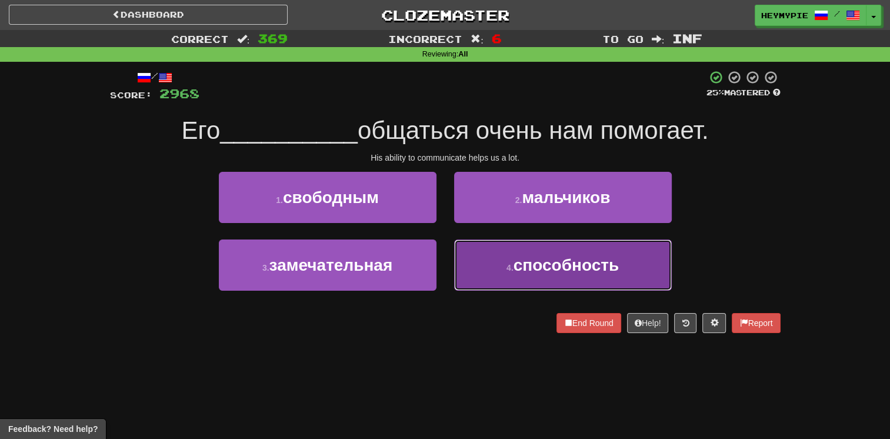
click at [522, 275] on button "4 . способность" at bounding box center [563, 264] width 218 height 51
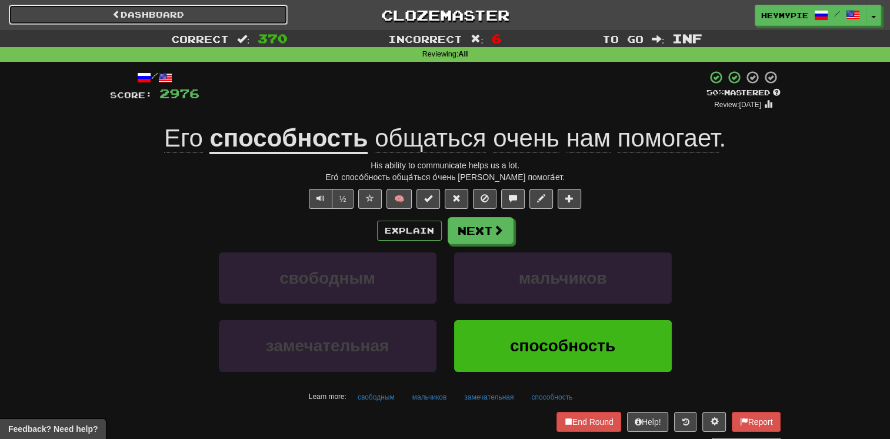
click at [169, 19] on link "Dashboard" at bounding box center [148, 15] width 279 height 20
